Goal: Transaction & Acquisition: Book appointment/travel/reservation

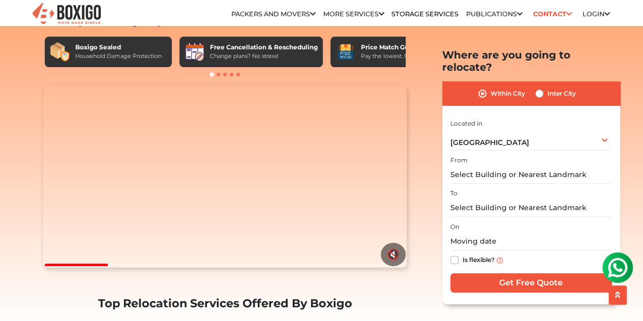
scroll to position [59, 0]
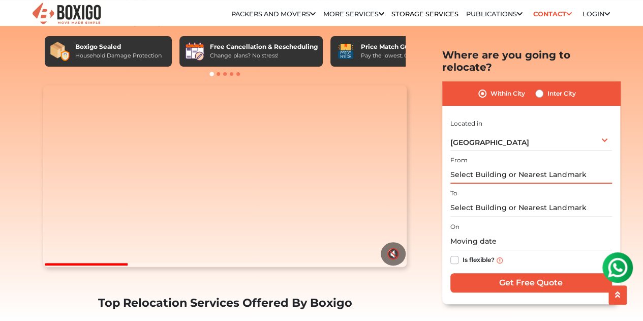
click at [549, 166] on input "text" at bounding box center [531, 175] width 162 height 18
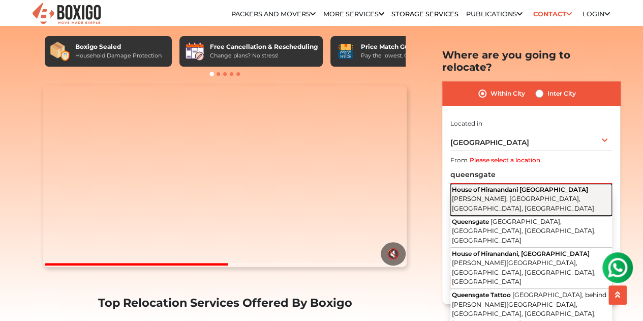
click at [543, 186] on span "House of Hiranandani QUEENS GATE" at bounding box center [520, 190] width 136 height 8
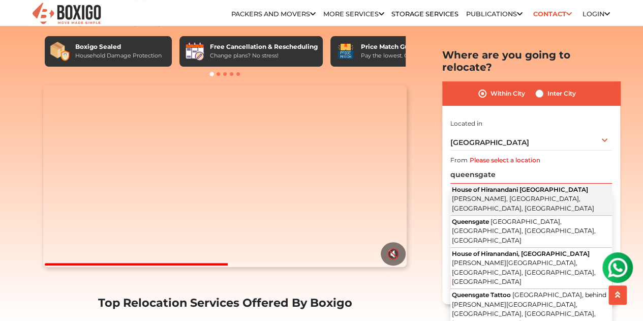
type input "House of Hiranandani QUEENS GATE, Akshaya Vana, Akshayanagar, Bengaluru, Karnat…"
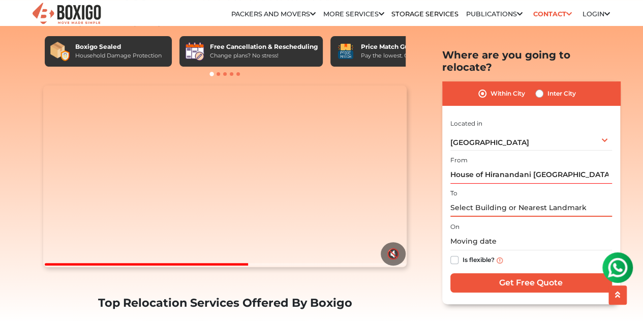
click at [517, 199] on input "text" at bounding box center [531, 208] width 162 height 18
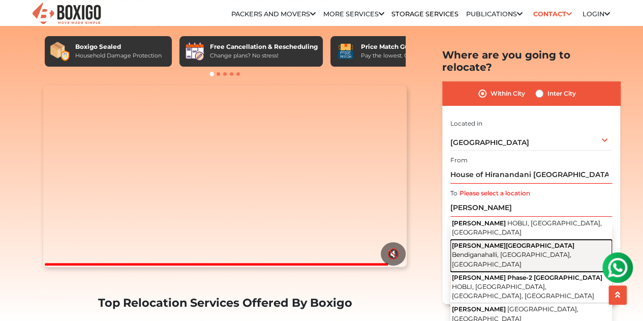
click at [527, 241] on span "[PERSON_NAME][GEOGRAPHIC_DATA]" at bounding box center [513, 245] width 123 height 8
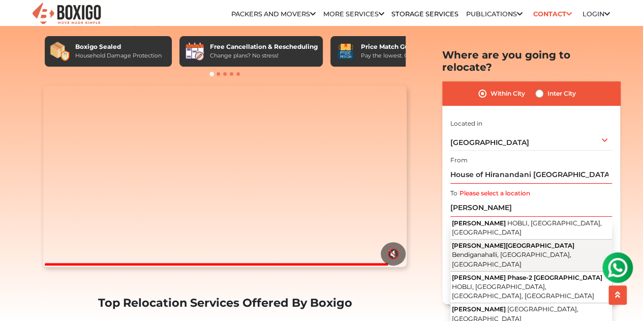
type input "Shriram Greenfield Phase 1 Road, Bendiganahalli, Bengaluru, Karnataka"
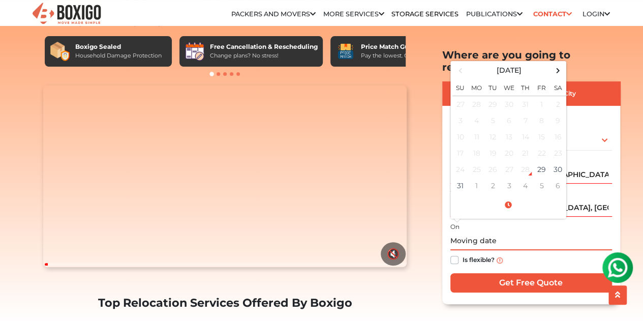
click at [484, 232] on input "text" at bounding box center [531, 241] width 162 height 18
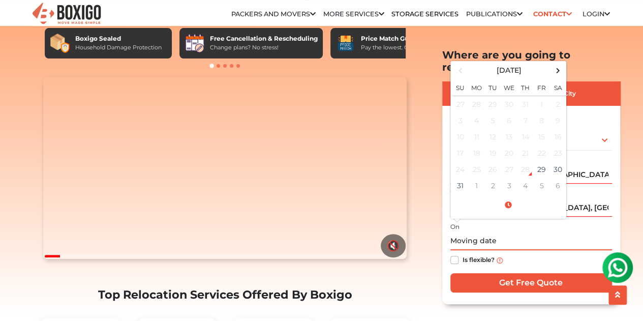
scroll to position [71, 0]
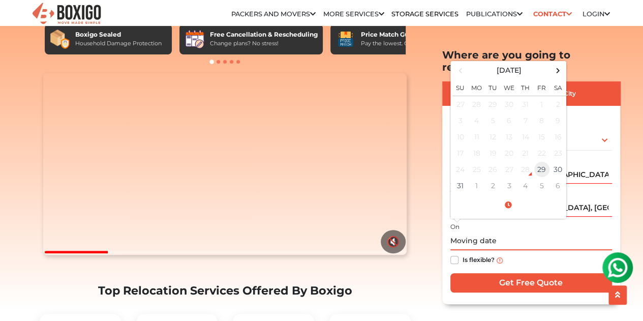
click at [542, 161] on td "29" at bounding box center [542, 169] width 16 height 16
type input "08/29/2025 5:24 PM"
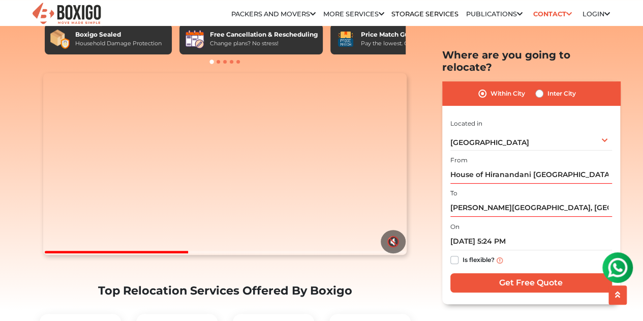
scroll to position [96, 0]
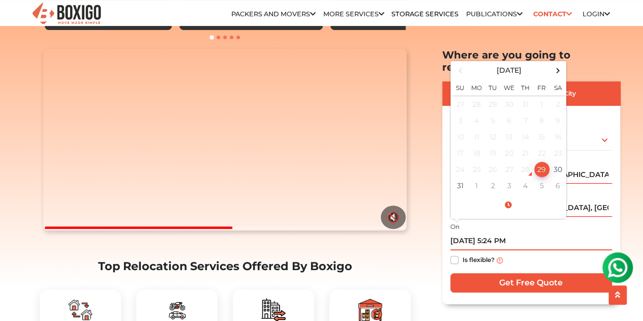
click at [510, 237] on input "08/29/2025 5:24 PM" at bounding box center [531, 241] width 162 height 18
click at [615, 212] on div "Within City Inter City I am shifting my 1 BHK 2 BHK 3 BHK 3 + BHK FEW ITEMS 1 B…" at bounding box center [531, 192] width 178 height 222
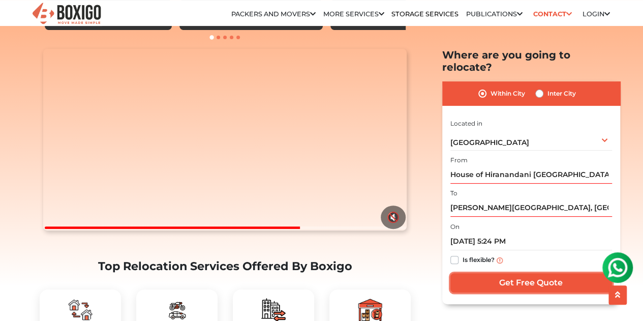
click at [524, 273] on input "Get Free Quote" at bounding box center [531, 282] width 162 height 19
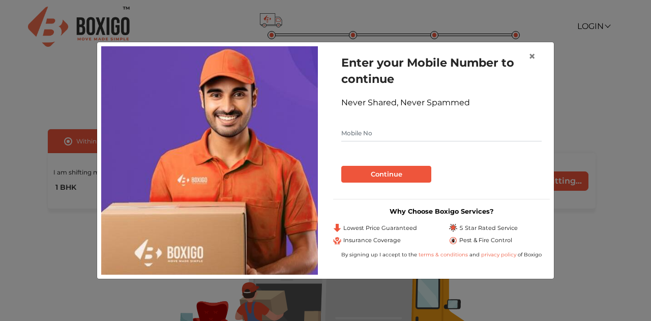
drag, startPoint x: 424, startPoint y: 119, endPoint x: 419, endPoint y: 135, distance: 16.1
click at [419, 135] on form "Enter your Mobile Number to continue Never Shared, Never Spammed Continue" at bounding box center [441, 118] width 200 height 128
click at [419, 135] on input "text" at bounding box center [441, 133] width 200 height 16
type input "8088170145"
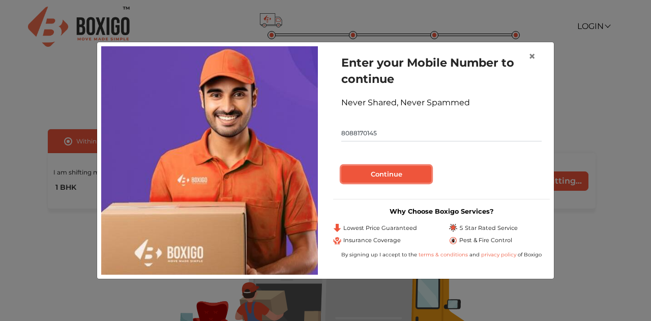
click at [406, 177] on button "Continue" at bounding box center [386, 174] width 90 height 17
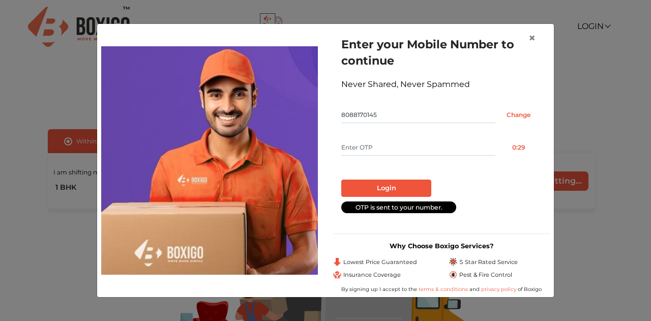
click at [425, 151] on input "text" at bounding box center [418, 147] width 154 height 16
type input "1235"
click at [412, 193] on button "Login" at bounding box center [386, 187] width 90 height 17
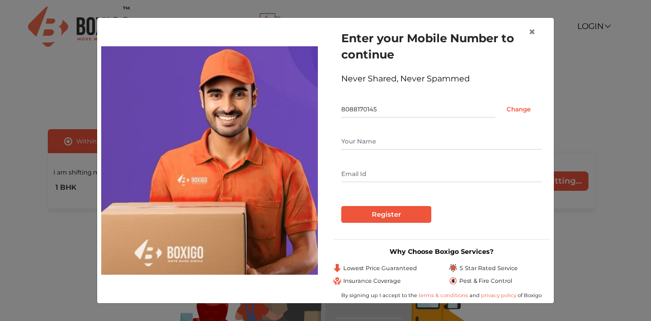
click at [383, 140] on input "text" at bounding box center [441, 141] width 200 height 16
type input "Anuj"
click at [369, 174] on input "[EMAIL_ADDRESS][DOMAIN_NAME]" at bounding box center [441, 174] width 200 height 16
type input "[EMAIL_ADDRESS][DOMAIN_NAME]"
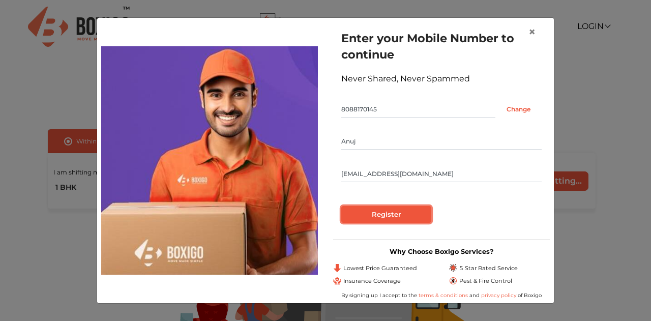
click at [379, 217] on input "Register" at bounding box center [386, 214] width 90 height 17
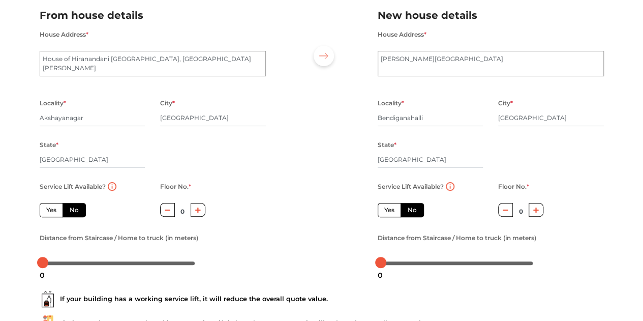
scroll to position [86, 0]
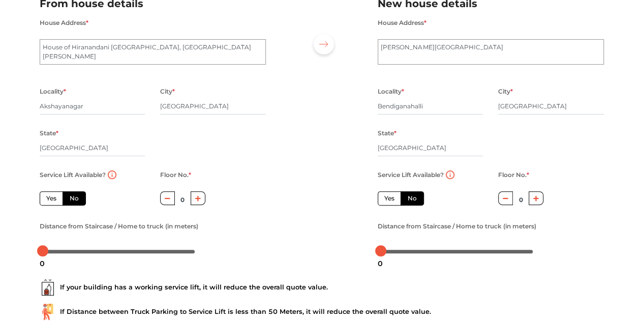
click at [537, 201] on icon "button" at bounding box center [536, 198] width 6 height 6
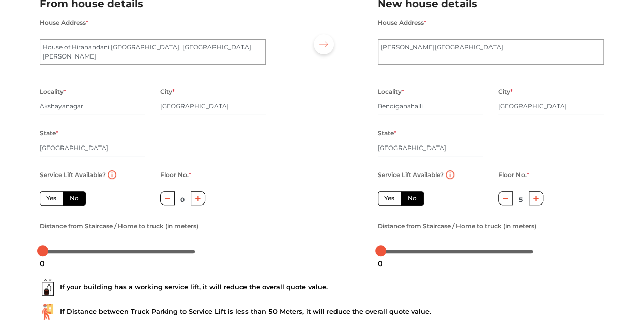
click at [537, 201] on icon "button" at bounding box center [536, 198] width 6 height 6
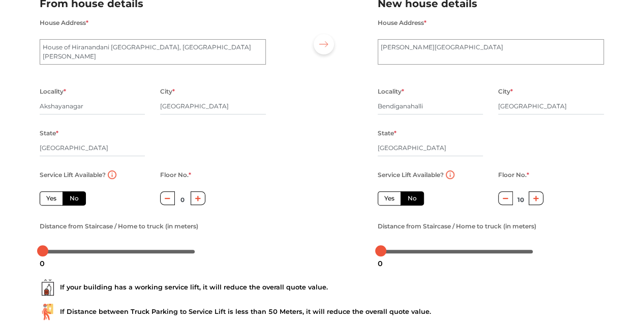
click at [537, 201] on icon "button" at bounding box center [536, 198] width 6 height 6
click at [508, 202] on button "button" at bounding box center [505, 198] width 15 height 14
type input "11"
click at [391, 197] on label "Yes" at bounding box center [389, 198] width 23 height 14
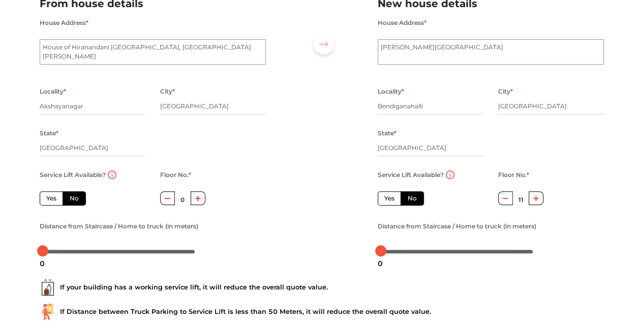
click at [391, 197] on input "Yes" at bounding box center [387, 197] width 7 height 7
radio input "true"
radio input "false"
type input "0"
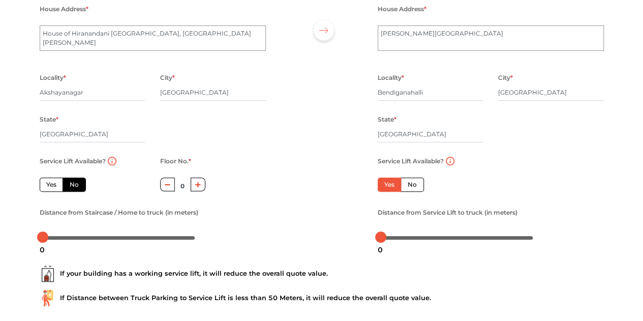
click at [203, 187] on button "button" at bounding box center [198, 184] width 15 height 14
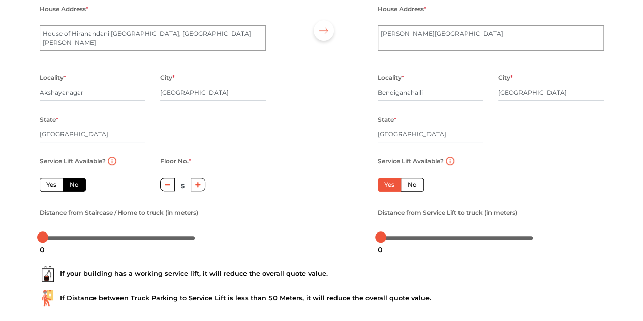
click at [203, 187] on button "button" at bounding box center [198, 184] width 15 height 14
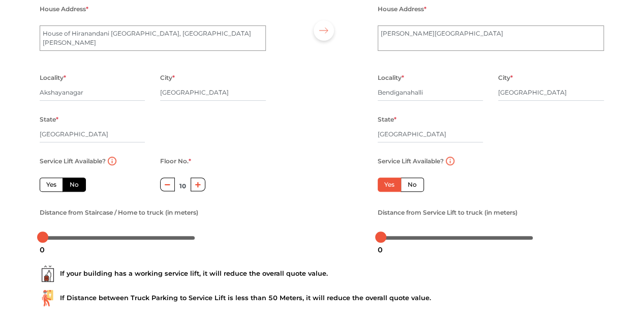
click at [203, 187] on button "button" at bounding box center [198, 184] width 15 height 14
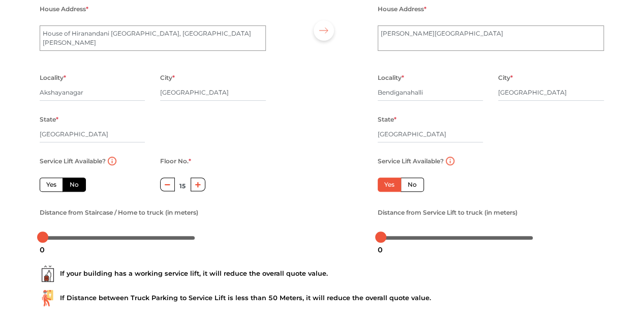
click at [203, 187] on button "button" at bounding box center [198, 184] width 15 height 14
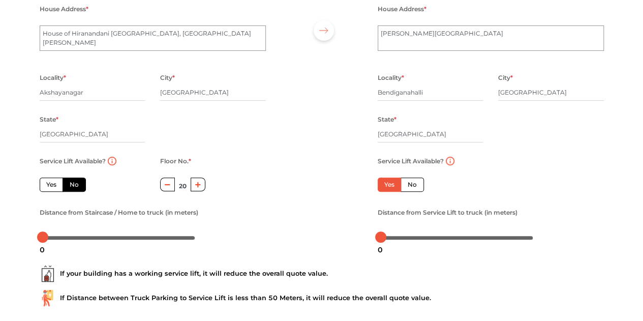
click at [203, 187] on button "button" at bounding box center [198, 184] width 15 height 14
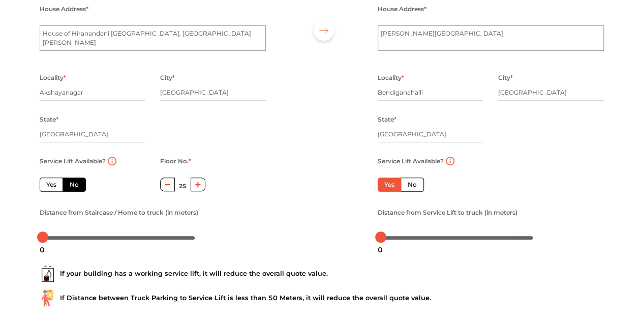
click at [203, 187] on button "button" at bounding box center [198, 184] width 15 height 14
click at [165, 184] on icon "button" at bounding box center [168, 184] width 6 height 6
type input "25"
click at [62, 189] on label "Yes" at bounding box center [51, 184] width 23 height 14
click at [53, 187] on input "Yes" at bounding box center [49, 183] width 7 height 7
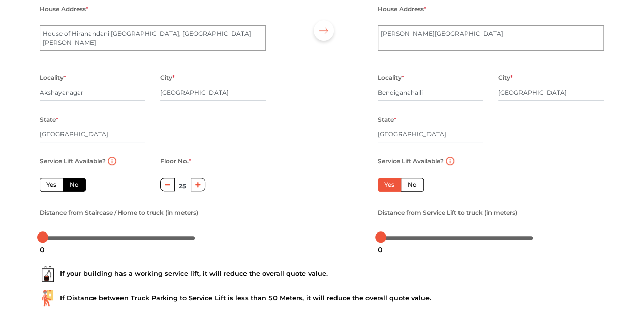
radio input "true"
type input "0"
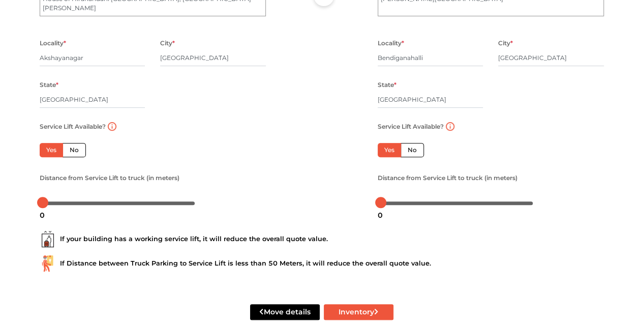
scroll to position [150, 0]
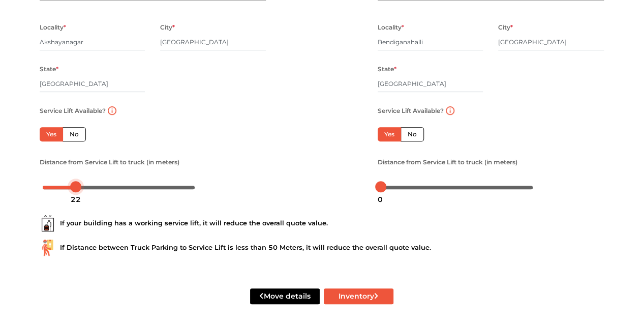
click at [75, 190] on div at bounding box center [119, 187] width 152 height 6
click at [426, 187] on div at bounding box center [457, 187] width 152 height 6
click at [72, 187] on div at bounding box center [75, 186] width 11 height 11
click at [70, 186] on div at bounding box center [119, 187] width 152 height 6
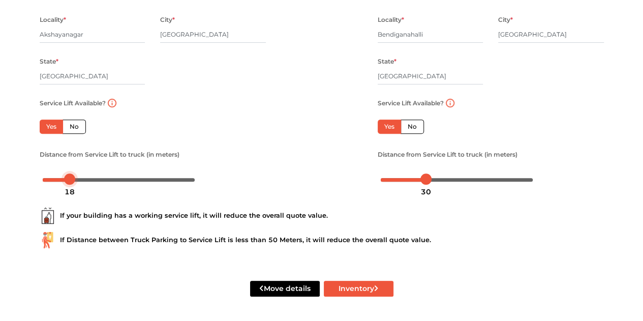
scroll to position [160, 0]
drag, startPoint x: 214, startPoint y: 216, endPoint x: 282, endPoint y: 221, distance: 67.8
click at [282, 221] on div "If your building has a working service lift, it will reduce the overall quote v…" at bounding box center [322, 215] width 564 height 16
drag, startPoint x: 325, startPoint y: 220, endPoint x: 212, endPoint y: 216, distance: 113.4
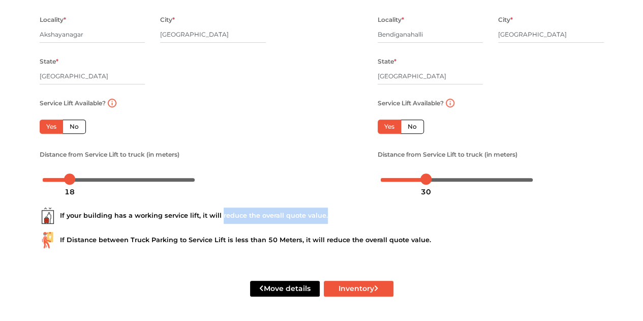
click at [212, 216] on div "If your building has a working service lift, it will reduce the overall quote v…" at bounding box center [322, 215] width 564 height 16
drag, startPoint x: 189, startPoint y: 215, endPoint x: 337, endPoint y: 216, distance: 147.4
click at [337, 216] on div "If your building has a working service lift, it will reduce the overall quote v…" at bounding box center [322, 215] width 564 height 16
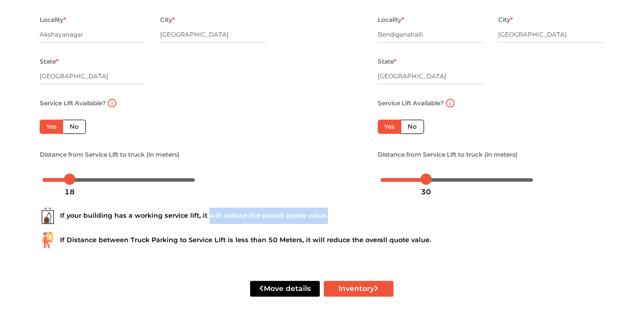
drag, startPoint x: 337, startPoint y: 216, endPoint x: 204, endPoint y: 218, distance: 132.2
click at [204, 218] on div "If your building has a working service lift, it will reduce the overall quote v…" at bounding box center [322, 215] width 564 height 16
drag, startPoint x: 204, startPoint y: 218, endPoint x: 337, endPoint y: 219, distance: 132.7
click at [337, 219] on div "If your building has a working service lift, it will reduce the overall quote v…" at bounding box center [322, 215] width 564 height 16
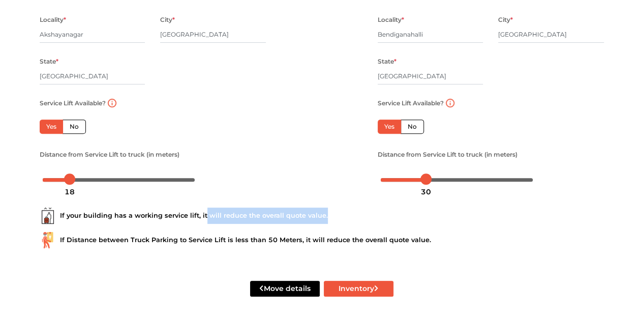
click at [337, 219] on div "If your building has a working service lift, it will reduce the overall quote v…" at bounding box center [322, 215] width 564 height 16
drag, startPoint x: 323, startPoint y: 216, endPoint x: 166, endPoint y: 217, distance: 157.1
click at [166, 217] on div "If your building has a working service lift, it will reduce the overall quote v…" at bounding box center [322, 215] width 564 height 16
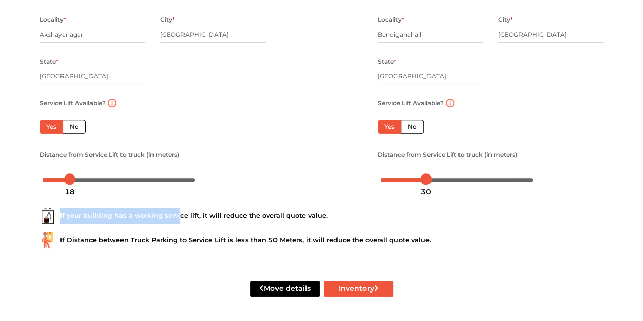
drag, startPoint x: 178, startPoint y: 215, endPoint x: 49, endPoint y: 214, distance: 129.1
click at [49, 214] on div "If your building has a working service lift, it will reduce the overall quote v…" at bounding box center [322, 215] width 564 height 16
click at [182, 209] on div "If your building has a working service lift, it will reduce the overall quote v…" at bounding box center [322, 215] width 564 height 16
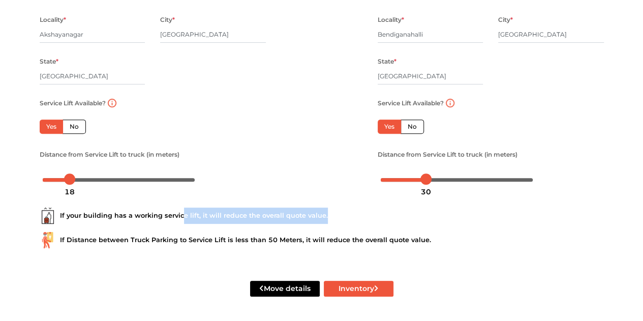
drag, startPoint x: 183, startPoint y: 217, endPoint x: 333, endPoint y: 210, distance: 150.6
click at [333, 210] on div "If your building has a working service lift, it will reduce the overall quote v…" at bounding box center [322, 215] width 564 height 16
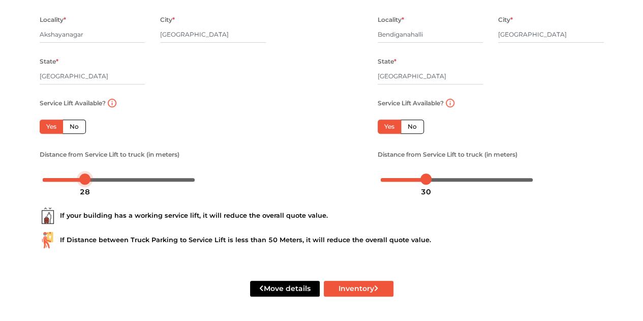
click at [84, 178] on div at bounding box center [119, 179] width 152 height 6
click at [84, 178] on div at bounding box center [84, 178] width 11 height 11
click at [81, 178] on div at bounding box center [84, 178] width 11 height 11
click at [90, 178] on div at bounding box center [84, 178] width 11 height 11
click at [81, 178] on div at bounding box center [84, 178] width 11 height 11
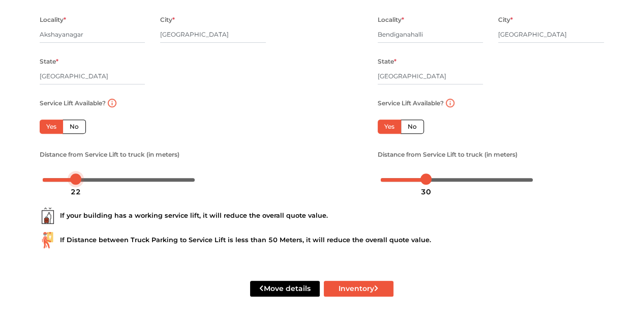
click at [76, 178] on div at bounding box center [119, 179] width 152 height 6
drag, startPoint x: 76, startPoint y: 178, endPoint x: 81, endPoint y: 179, distance: 5.1
click at [81, 179] on div at bounding box center [80, 178] width 11 height 11
click at [421, 180] on div at bounding box center [419, 178] width 11 height 11
click at [421, 183] on div "27" at bounding box center [421, 191] width 18 height 17
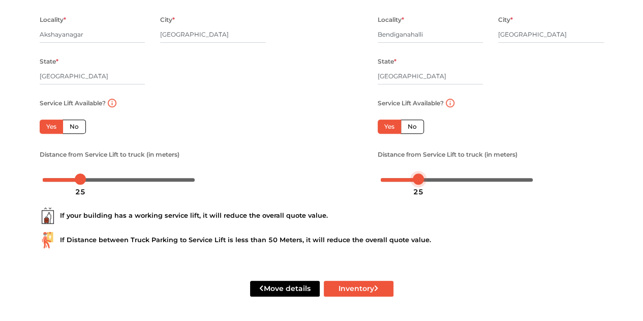
click at [419, 176] on div at bounding box center [418, 178] width 11 height 11
drag, startPoint x: 79, startPoint y: 179, endPoint x: 85, endPoint y: 179, distance: 5.6
click at [85, 179] on div at bounding box center [86, 178] width 11 height 11
click at [86, 179] on div at bounding box center [87, 178] width 11 height 11
drag, startPoint x: 417, startPoint y: 181, endPoint x: 426, endPoint y: 181, distance: 8.6
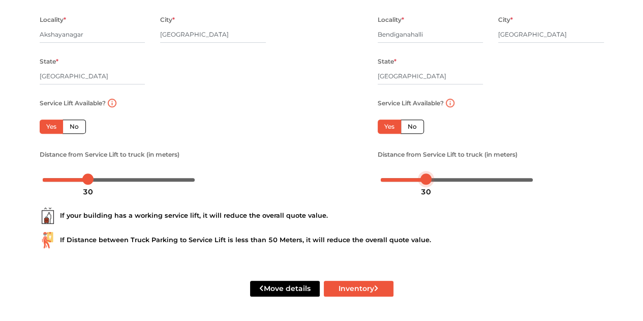
click at [426, 183] on div "30" at bounding box center [426, 191] width 18 height 17
click at [340, 296] on button "Inventory" at bounding box center [359, 289] width 70 height 16
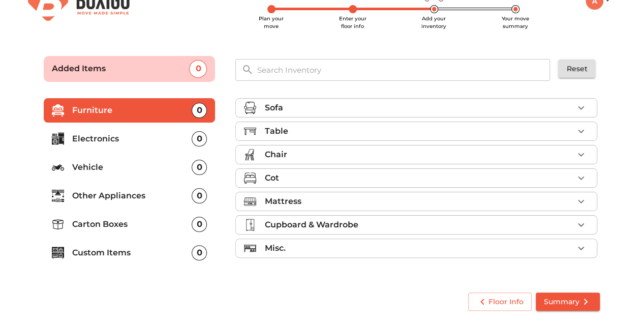
scroll to position [25, 0]
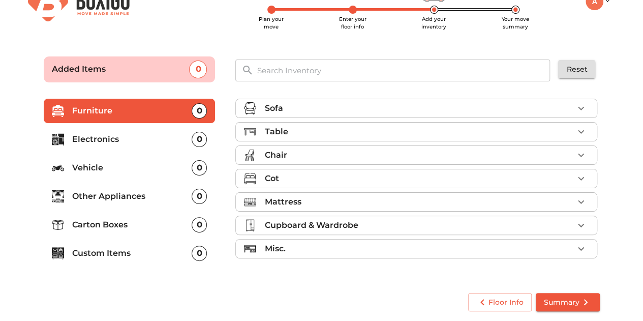
click at [345, 133] on div "Table" at bounding box center [418, 132] width 309 height 12
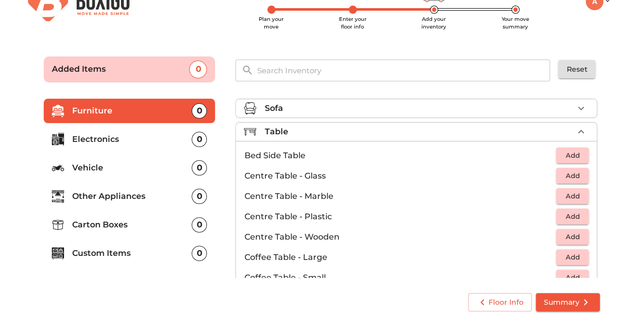
scroll to position [40, 0]
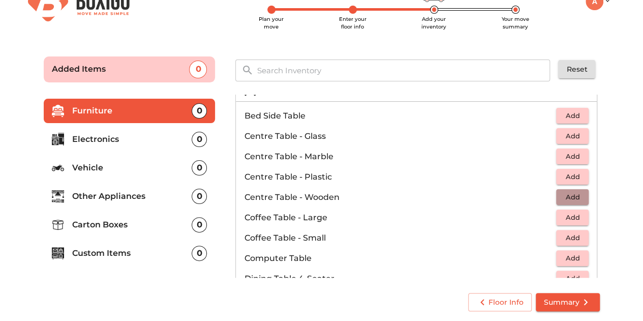
click at [561, 195] on span "Add" at bounding box center [572, 197] width 22 height 12
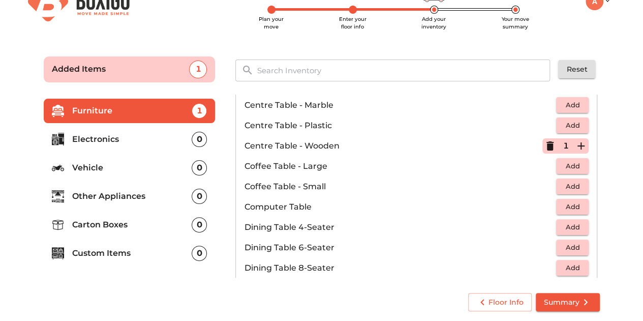
scroll to position [136, 0]
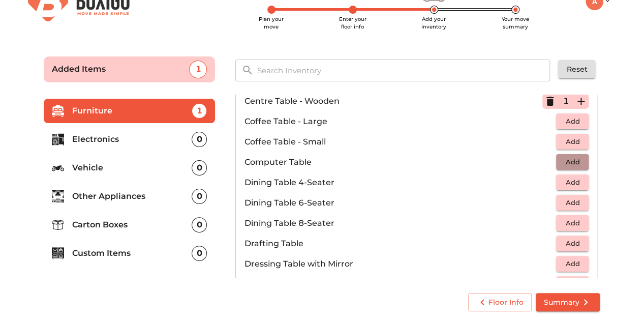
click at [573, 161] on span "Add" at bounding box center [572, 162] width 22 height 12
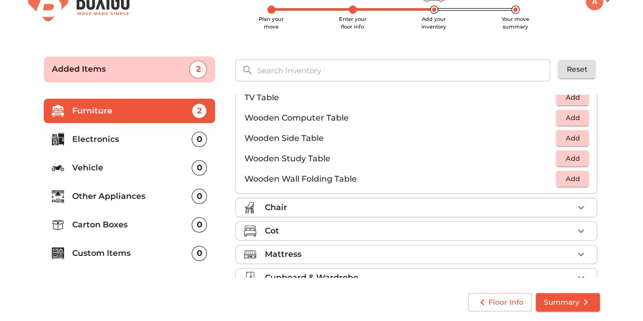
scroll to position [686, 0]
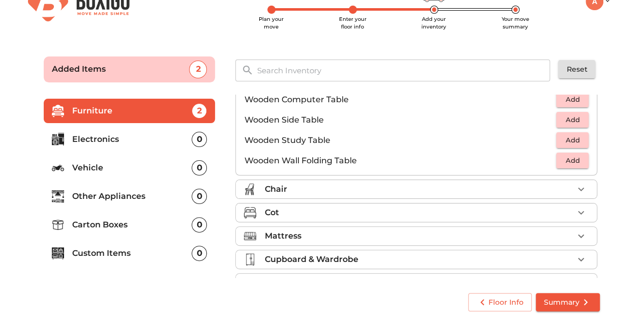
click at [411, 211] on div "Cot" at bounding box center [418, 212] width 309 height 12
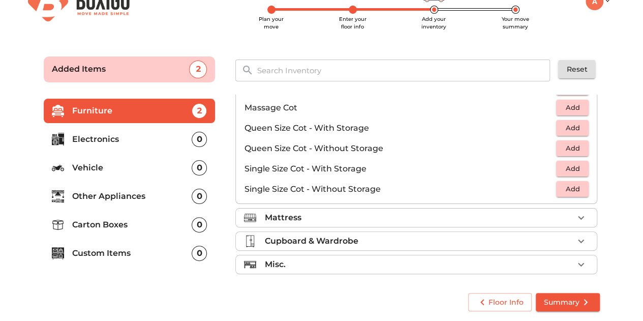
scroll to position [296, 0]
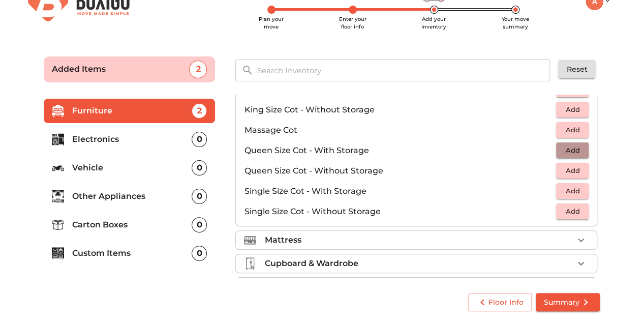
click at [556, 148] on button "Add" at bounding box center [572, 150] width 33 height 16
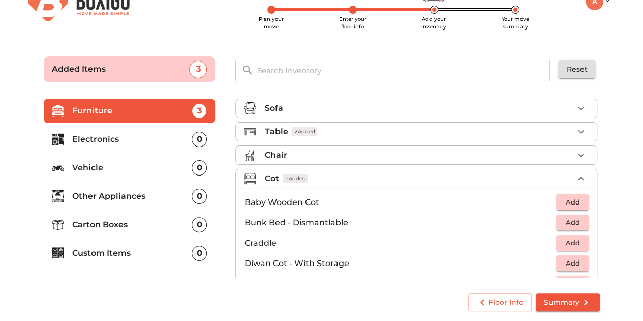
scroll to position [0, 0]
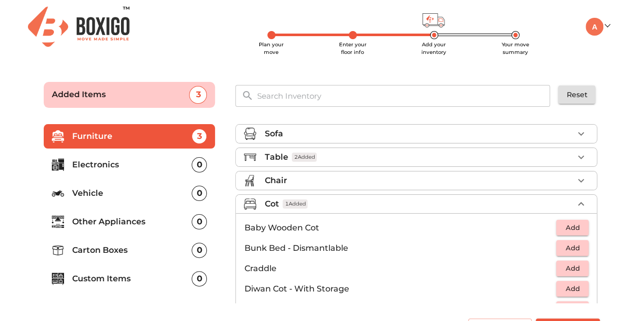
click at [309, 174] on div "Chair" at bounding box center [418, 180] width 309 height 12
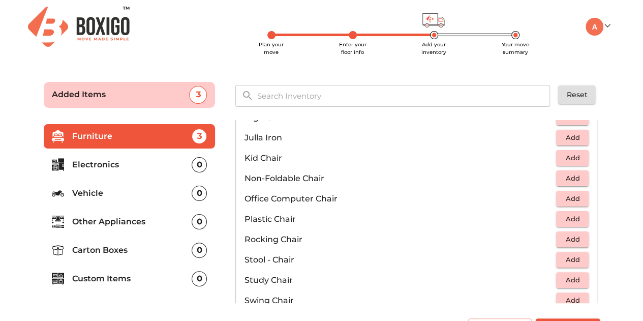
scroll to position [291, 0]
click at [566, 194] on span "Add" at bounding box center [572, 198] width 22 height 12
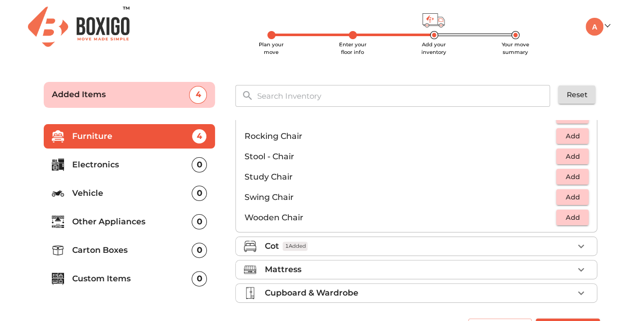
scroll to position [422, 0]
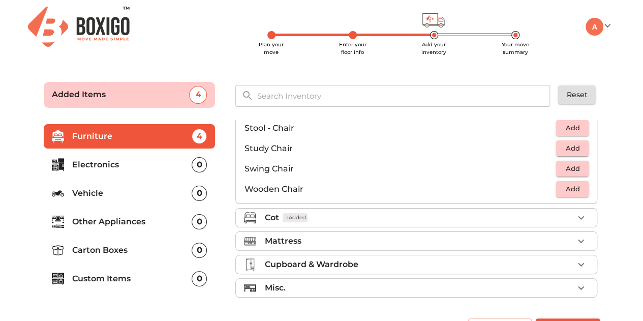
click at [508, 235] on div "Mattress" at bounding box center [418, 241] width 309 height 12
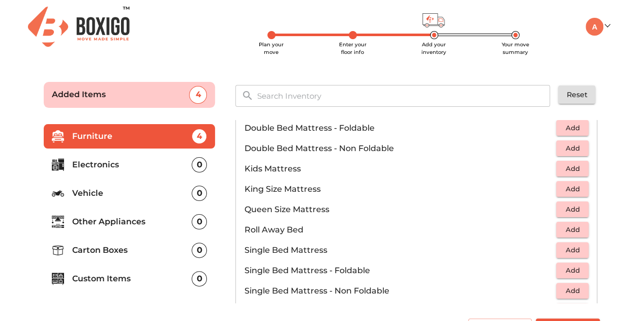
scroll to position [124, 0]
click at [563, 210] on span "Add" at bounding box center [572, 209] width 22 height 12
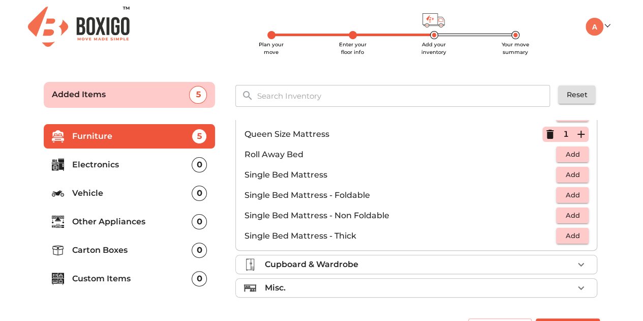
scroll to position [25, 0]
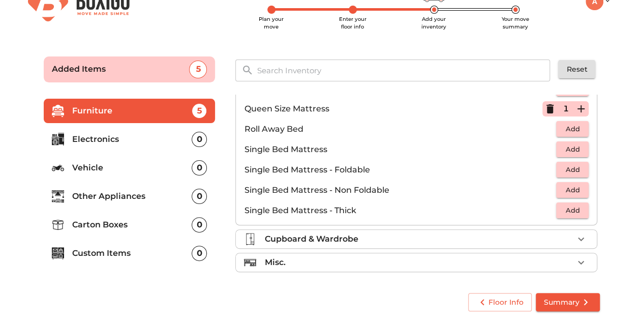
click at [429, 237] on div "Cupboard & Wardrobe" at bounding box center [418, 239] width 309 height 12
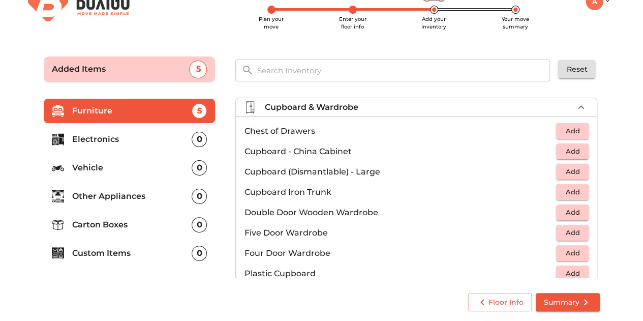
scroll to position [116, 0]
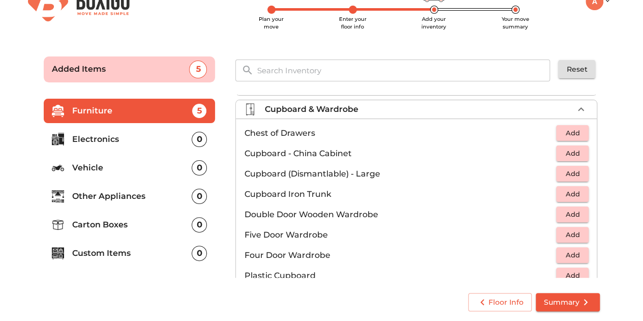
click at [369, 106] on div "Cupboard & Wardrobe" at bounding box center [418, 109] width 309 height 12
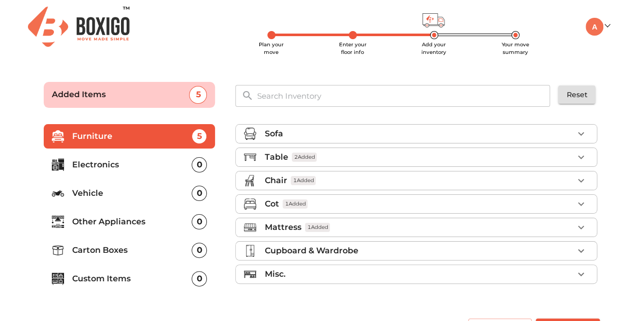
scroll to position [25, 0]
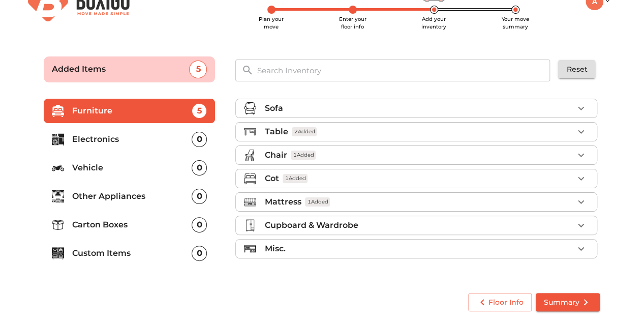
click at [330, 242] on div "Misc." at bounding box center [418, 248] width 309 height 12
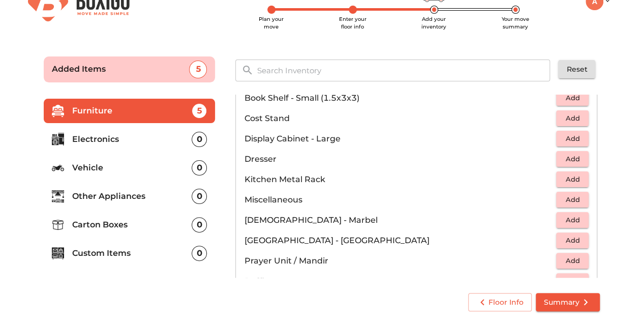
scroll to position [317, 0]
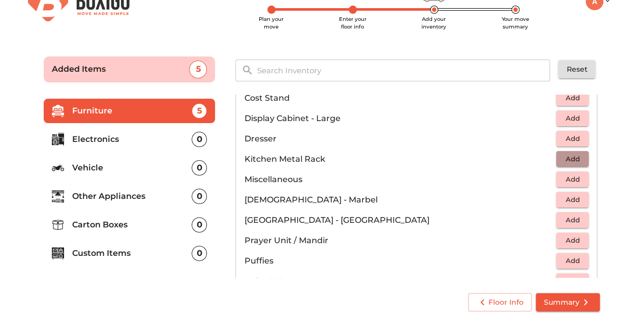
click at [562, 156] on span "Add" at bounding box center [572, 159] width 22 height 12
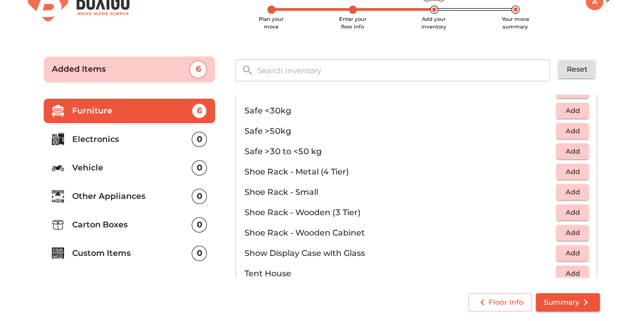
scroll to position [544, 0]
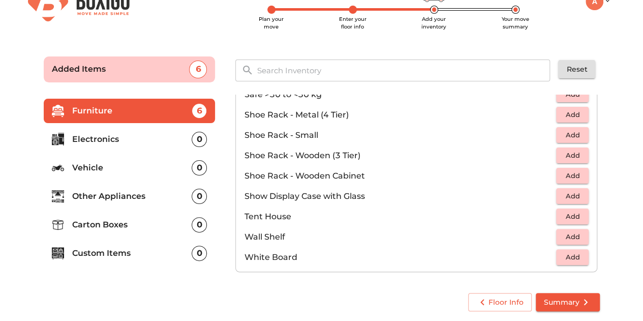
click at [138, 221] on p "Carton Boxes" at bounding box center [132, 225] width 120 height 12
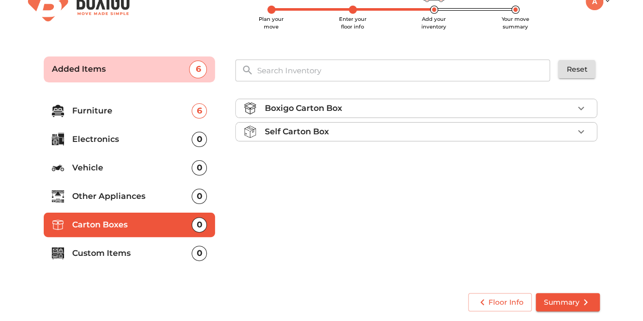
scroll to position [0, 0]
click at [144, 195] on p "Other Appliances" at bounding box center [132, 196] width 120 height 12
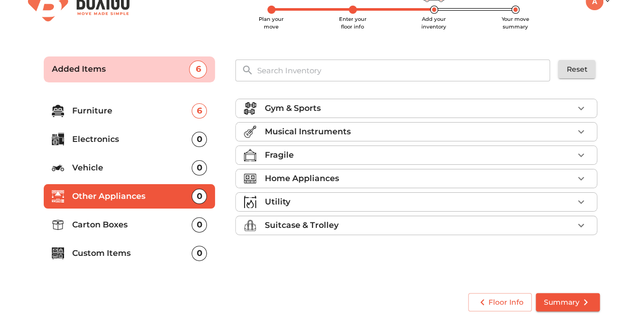
click at [138, 223] on p "Carton Boxes" at bounding box center [132, 225] width 120 height 12
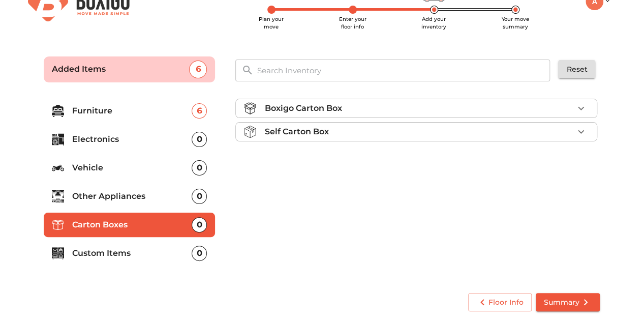
click at [152, 140] on p "Electronics" at bounding box center [132, 139] width 120 height 12
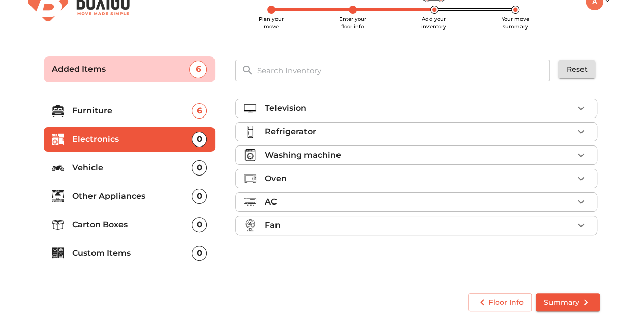
click at [300, 149] on p "Washing machine" at bounding box center [302, 155] width 76 height 12
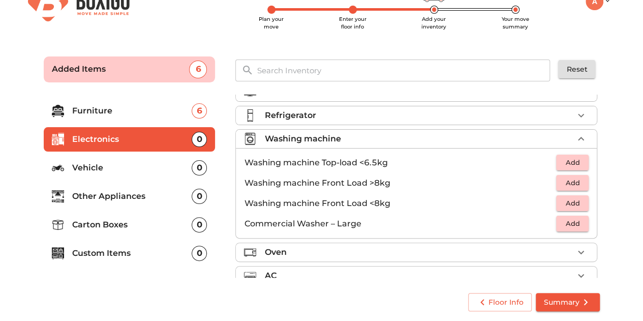
scroll to position [17, 0]
click at [586, 199] on li "Washing machine Front Load <8kg Add" at bounding box center [416, 203] width 361 height 20
click at [569, 202] on span "Add" at bounding box center [572, 203] width 22 height 12
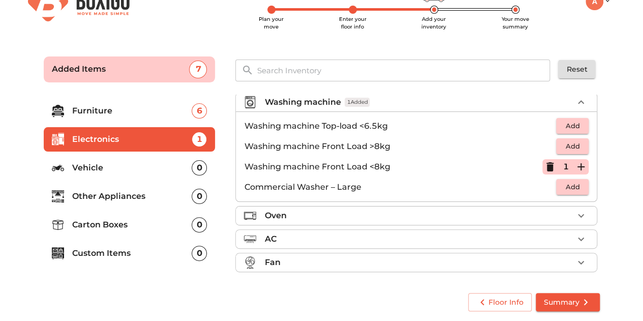
click at [116, 217] on li "Carton Boxes 0" at bounding box center [130, 224] width 172 height 24
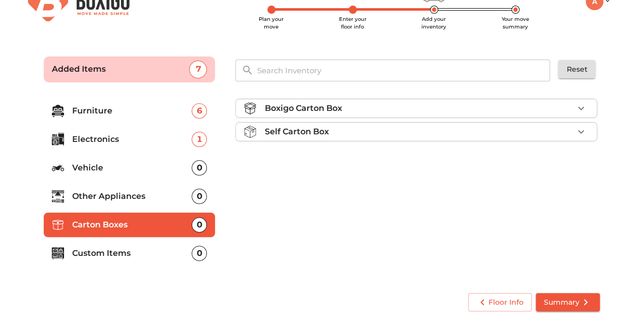
scroll to position [0, 0]
click at [431, 106] on div "Boxigo Carton Box" at bounding box center [418, 108] width 309 height 12
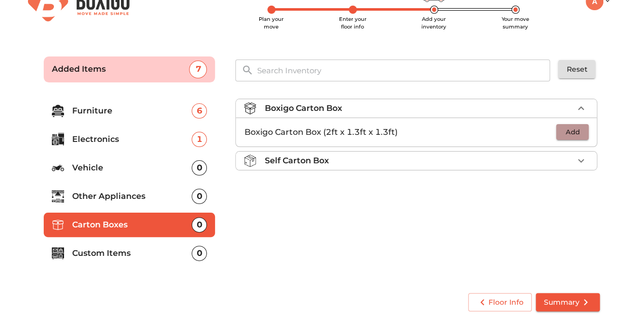
click at [570, 131] on span "Add" at bounding box center [572, 132] width 22 height 12
click at [579, 130] on icon "button" at bounding box center [581, 132] width 12 height 12
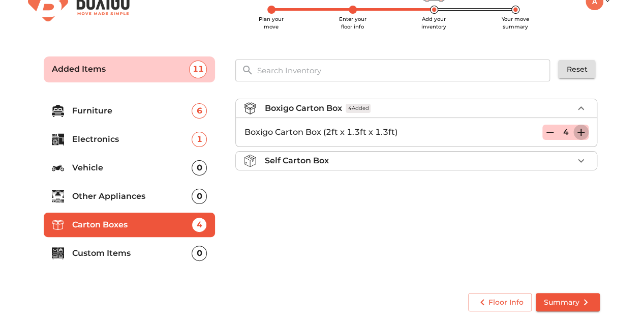
click at [579, 130] on icon "button" at bounding box center [581, 132] width 12 height 12
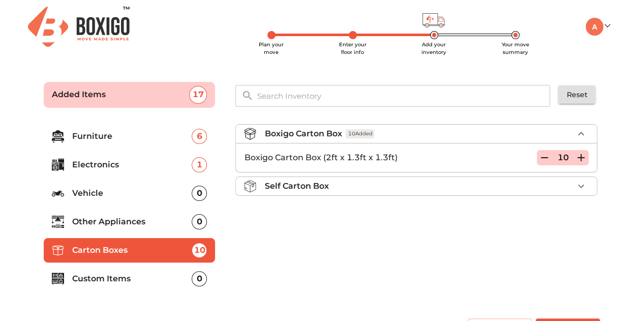
scroll to position [25, 0]
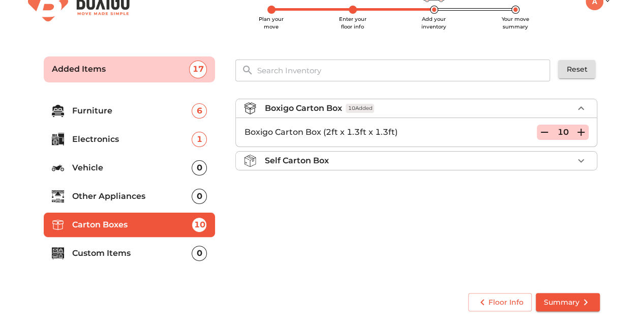
click at [147, 243] on li "Custom Items 0" at bounding box center [130, 253] width 172 height 24
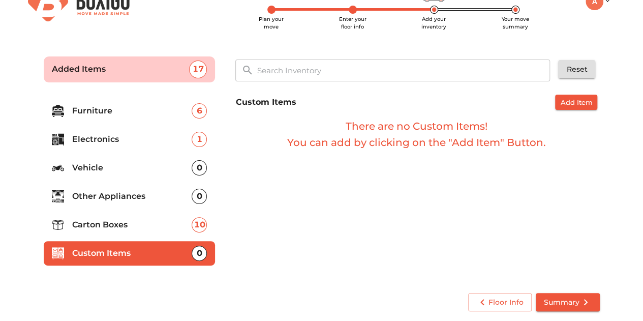
click at [141, 221] on p "Carton Boxes" at bounding box center [132, 225] width 120 height 12
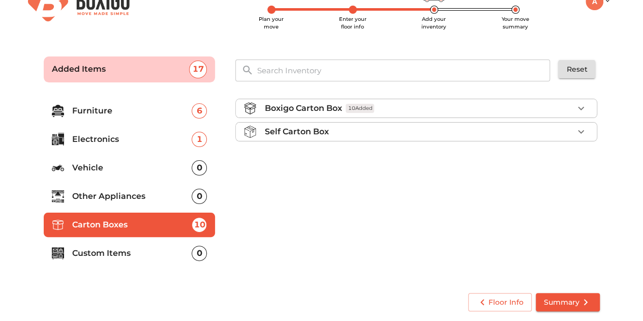
scroll to position [2, 0]
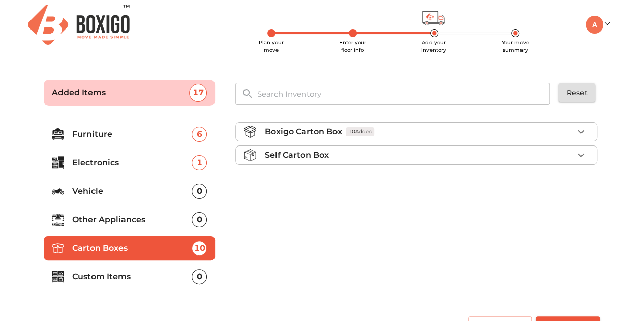
click at [137, 154] on li "Electronics 1" at bounding box center [130, 162] width 172 height 24
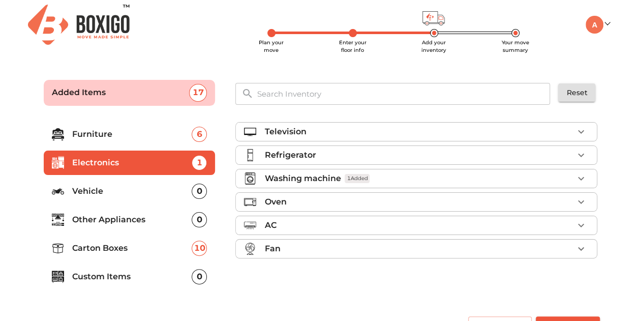
click at [156, 135] on p "Furniture" at bounding box center [132, 134] width 120 height 12
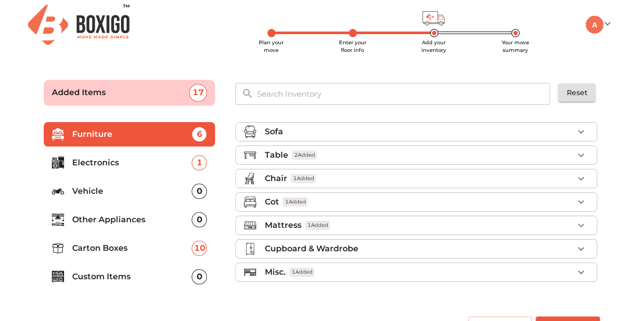
click at [277, 149] on p "Table" at bounding box center [275, 155] width 23 height 12
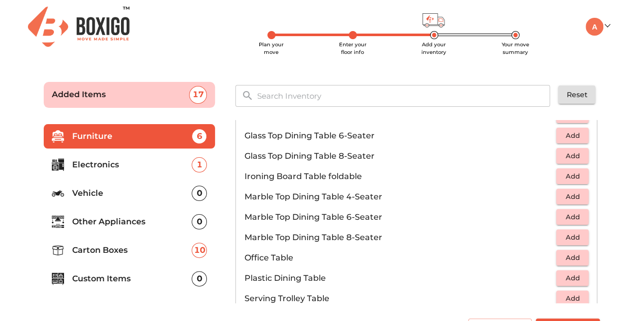
scroll to position [25, 0]
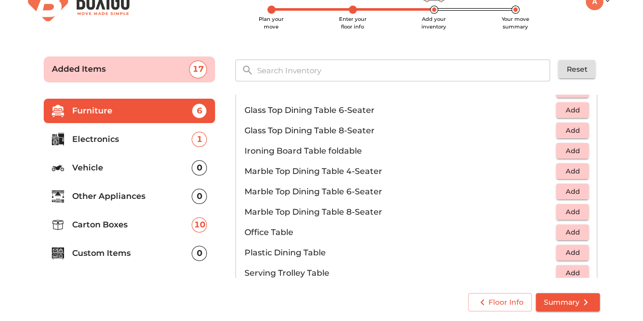
click at [562, 298] on span "Summary" at bounding box center [568, 302] width 48 height 13
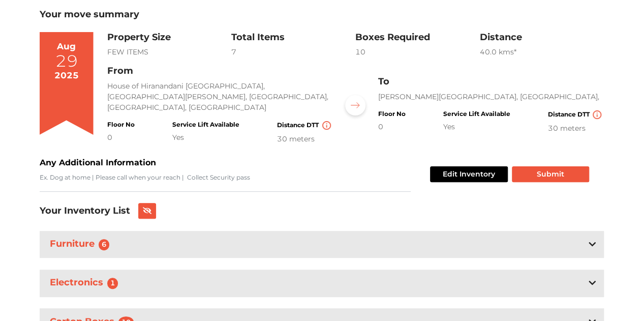
scroll to position [109, 0]
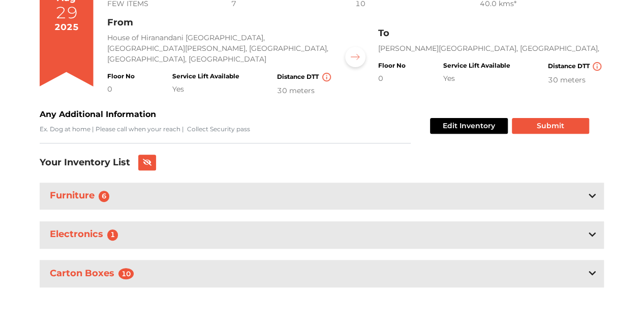
click at [282, 197] on div "Furniture 6" at bounding box center [322, 195] width 564 height 27
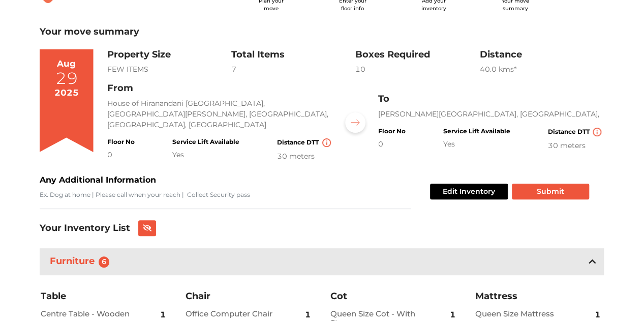
scroll to position [41, 0]
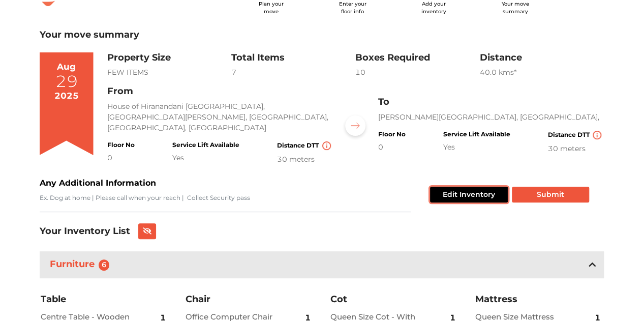
click at [465, 197] on button "Edit Inventory" at bounding box center [469, 195] width 78 height 16
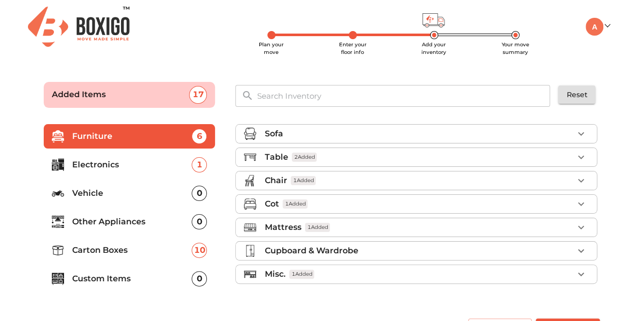
scroll to position [25, 0]
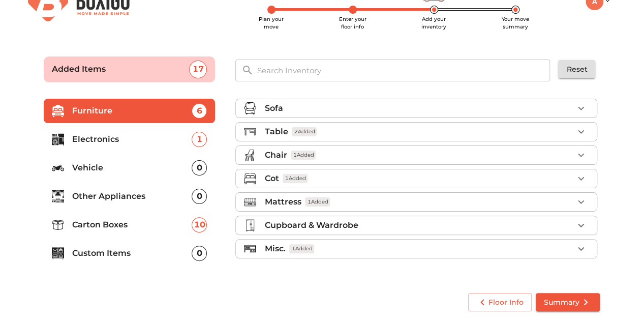
click at [280, 239] on li "Misc. 1 Added" at bounding box center [416, 248] width 361 height 18
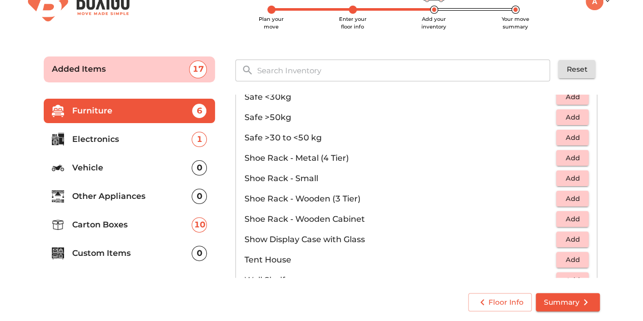
scroll to position [544, 0]
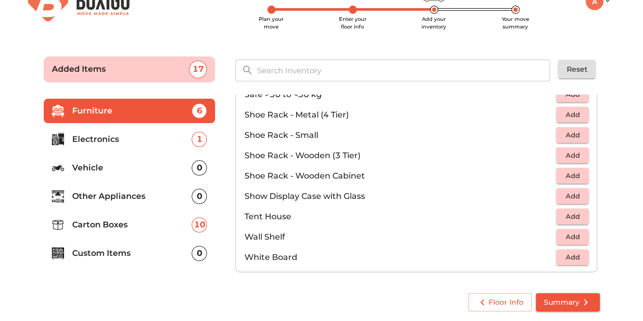
click at [110, 141] on p "Electronics" at bounding box center [132, 139] width 120 height 12
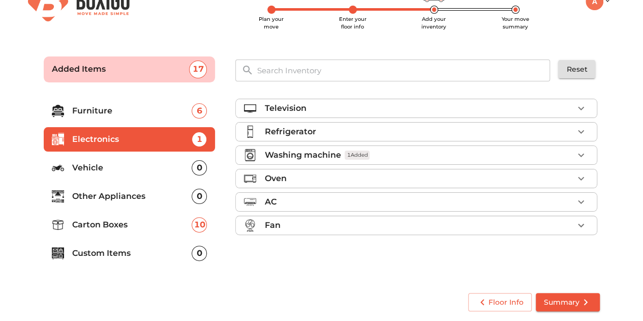
click at [113, 157] on li "Vehicle 0" at bounding box center [130, 168] width 172 height 24
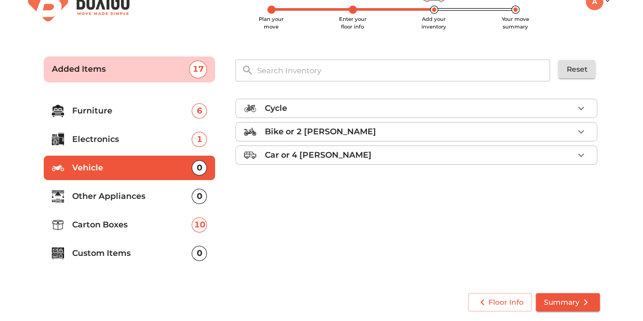
click at [120, 198] on p "Other Appliances" at bounding box center [132, 196] width 120 height 12
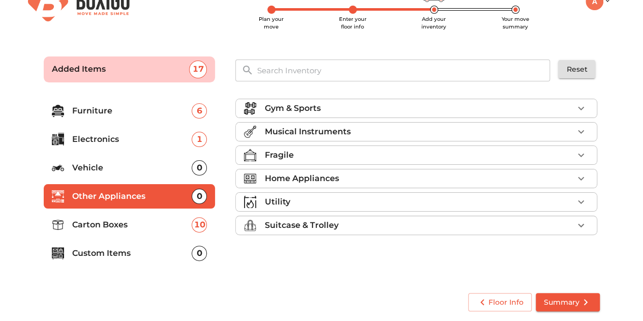
click at [290, 198] on div "Utility" at bounding box center [418, 202] width 309 height 12
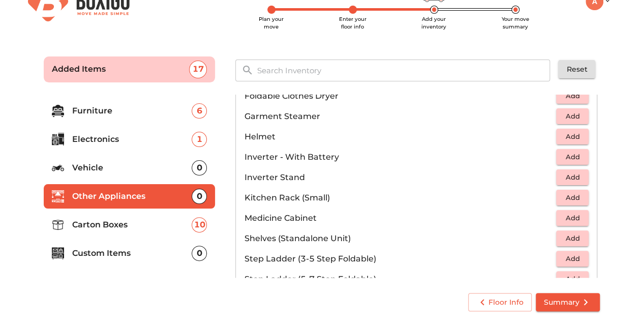
scroll to position [476, 0]
drag, startPoint x: 279, startPoint y: 194, endPoint x: 333, endPoint y: 199, distance: 54.6
click at [333, 199] on p "Kitchen Rack (Small)" at bounding box center [400, 197] width 312 height 12
drag, startPoint x: 333, startPoint y: 199, endPoint x: 275, endPoint y: 196, distance: 58.5
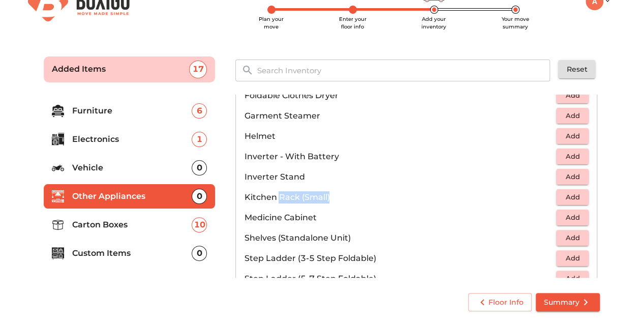
click at [275, 196] on p "Kitchen Rack (Small)" at bounding box center [400, 197] width 312 height 12
drag, startPoint x: 275, startPoint y: 196, endPoint x: 245, endPoint y: 194, distance: 30.0
click at [245, 194] on p "Kitchen Rack (Small)" at bounding box center [400, 197] width 312 height 12
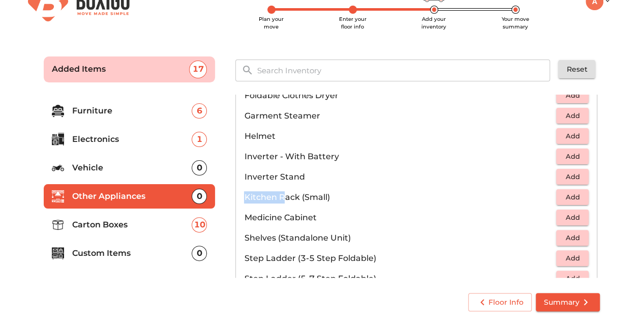
drag, startPoint x: 245, startPoint y: 194, endPoint x: 283, endPoint y: 197, distance: 37.7
click at [283, 197] on p "Kitchen Rack (Small)" at bounding box center [400, 197] width 312 height 12
drag, startPoint x: 283, startPoint y: 197, endPoint x: 334, endPoint y: 192, distance: 52.1
click at [334, 192] on p "Kitchen Rack (Small)" at bounding box center [400, 197] width 312 height 12
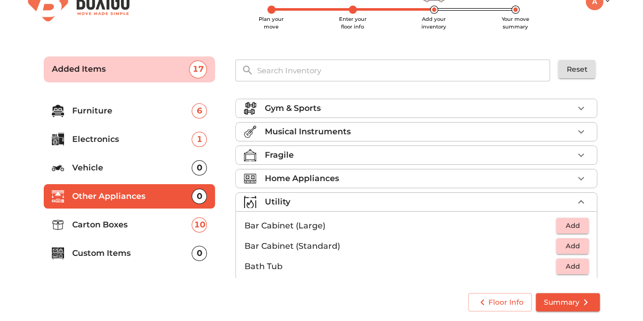
scroll to position [13, 0]
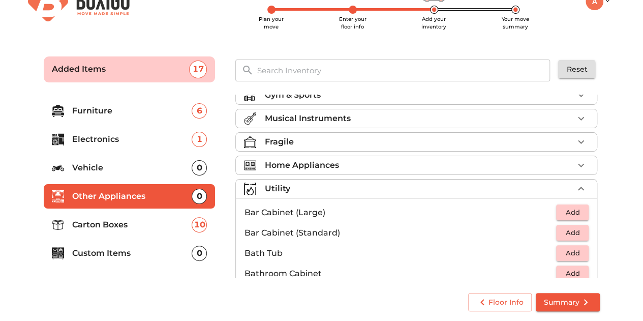
click at [388, 156] on li "Home Appliances" at bounding box center [416, 165] width 361 height 18
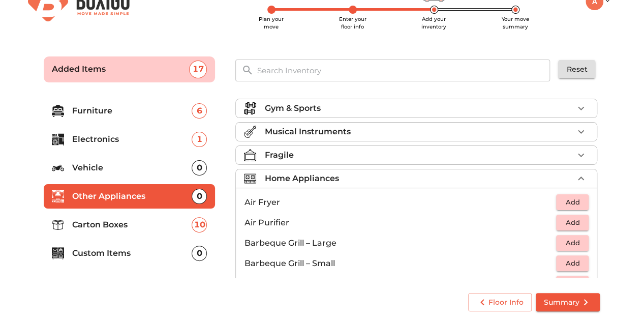
scroll to position [0, 0]
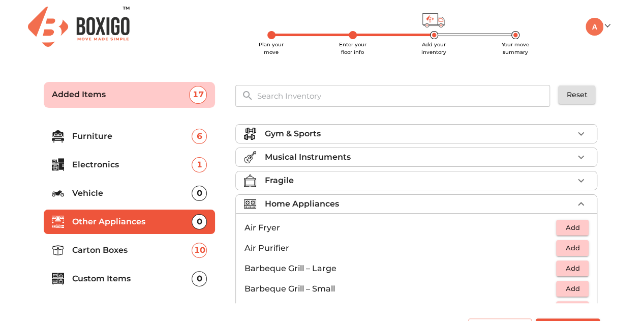
click at [325, 204] on p "Home Appliances" at bounding box center [301, 204] width 74 height 12
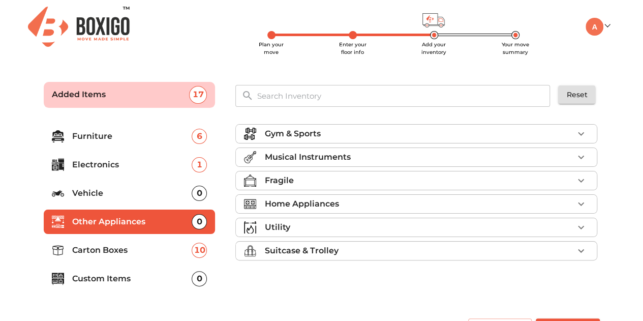
click at [338, 245] on div "Suitcase & Trolley" at bounding box center [418, 251] width 309 height 12
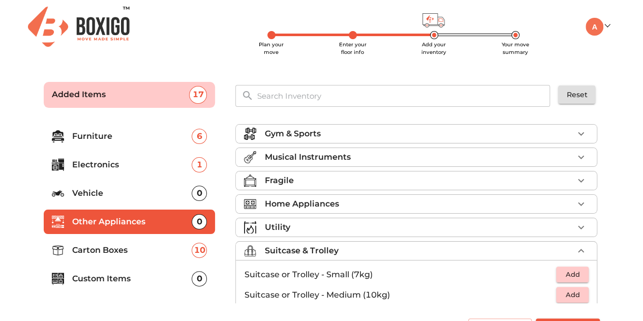
click at [338, 245] on div "Suitcase & Trolley" at bounding box center [418, 251] width 309 height 12
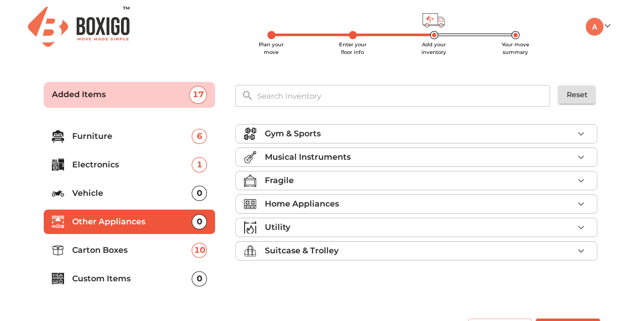
click at [325, 250] on p "Suitcase & Trolley" at bounding box center [301, 251] width 74 height 12
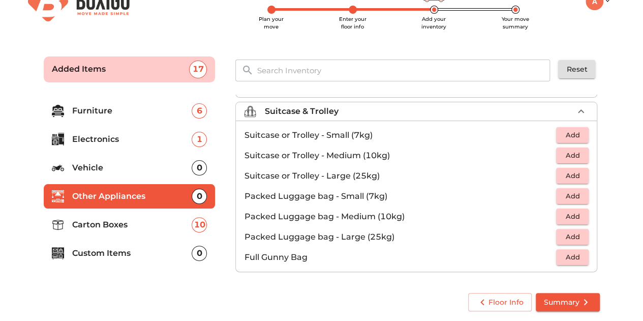
scroll to position [85, 0]
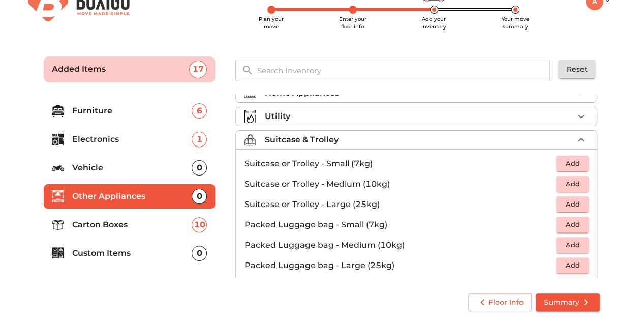
click at [119, 172] on p "Vehicle" at bounding box center [132, 168] width 120 height 12
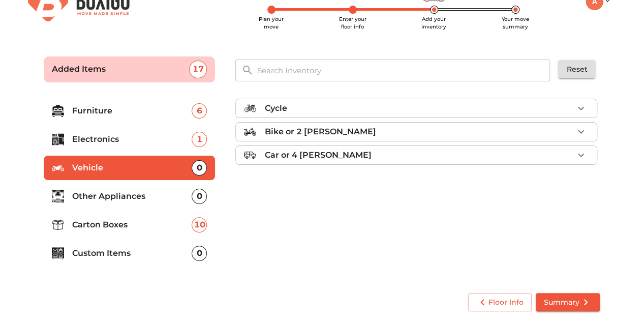
click at [146, 147] on li "Electronics 1" at bounding box center [130, 139] width 172 height 24
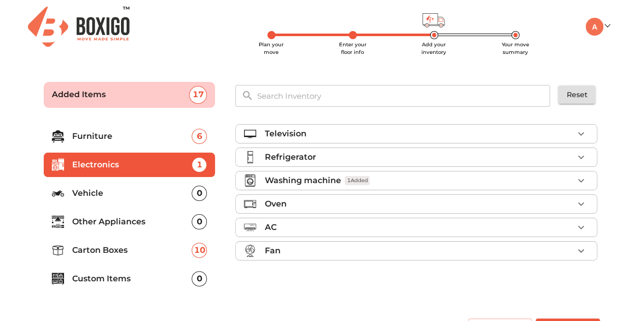
click at [88, 144] on li "Furniture 6" at bounding box center [130, 136] width 172 height 24
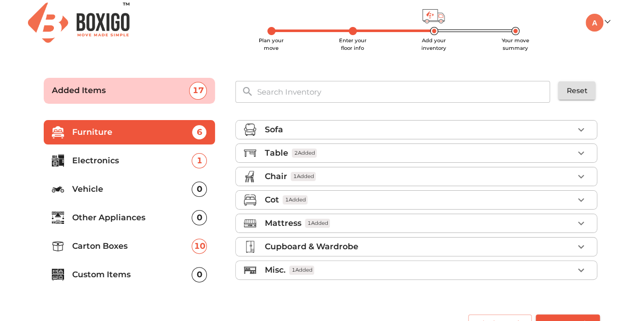
scroll to position [25, 0]
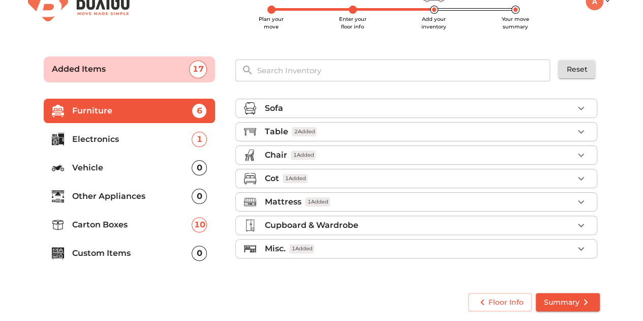
click at [142, 250] on p "Custom Items" at bounding box center [132, 253] width 120 height 12
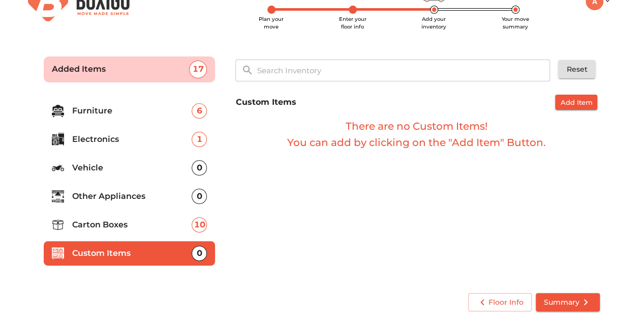
click at [127, 227] on p "Carton Boxes" at bounding box center [132, 225] width 120 height 12
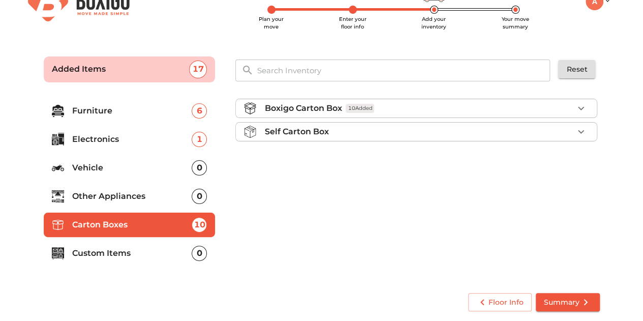
click at [151, 188] on li "Other Appliances 0" at bounding box center [130, 196] width 172 height 24
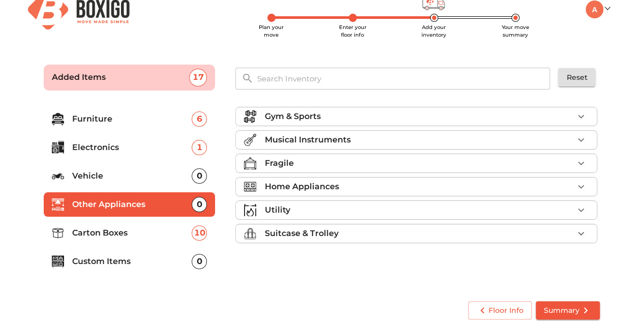
scroll to position [16, 0]
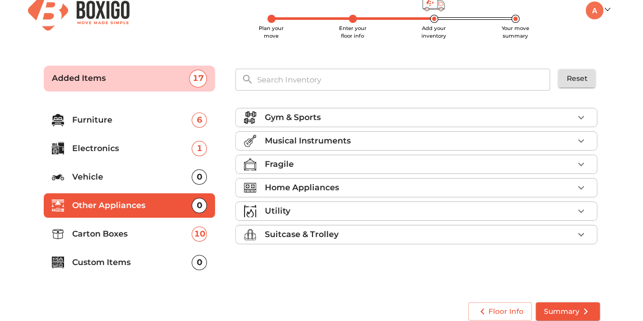
click at [316, 231] on p "Suitcase & Trolley" at bounding box center [301, 234] width 74 height 12
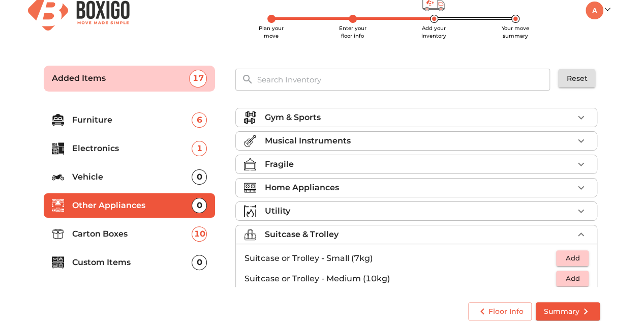
click at [316, 231] on p "Suitcase & Trolley" at bounding box center [301, 234] width 74 height 12
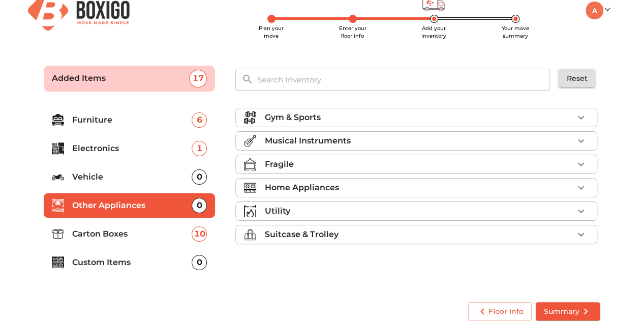
click at [316, 231] on p "Suitcase & Trolley" at bounding box center [301, 234] width 74 height 12
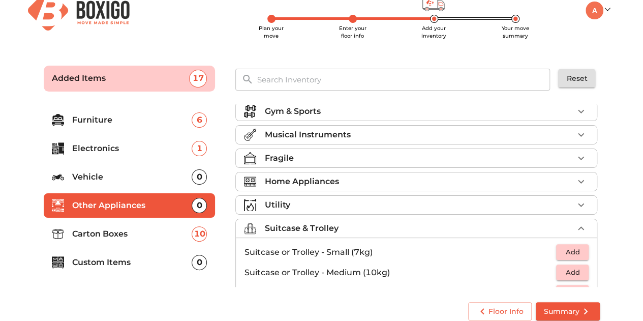
scroll to position [0, 0]
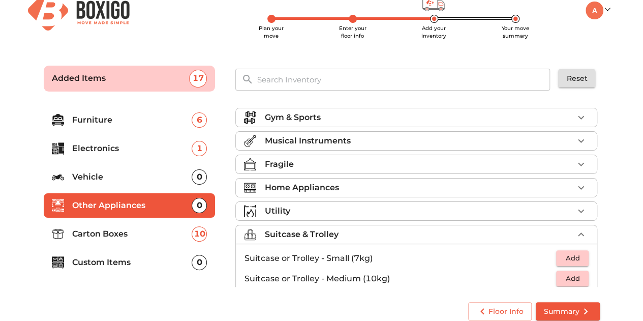
click at [307, 228] on p "Suitcase & Trolley" at bounding box center [301, 234] width 74 height 12
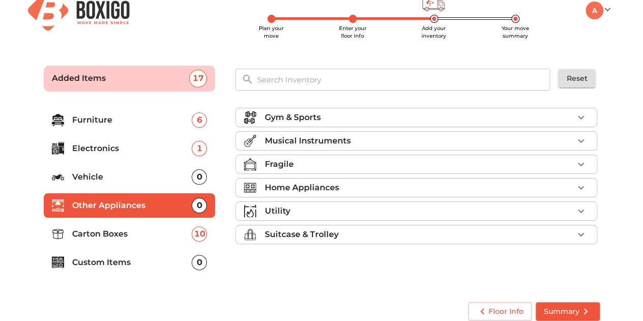
click at [297, 202] on li "Utility" at bounding box center [416, 211] width 361 height 18
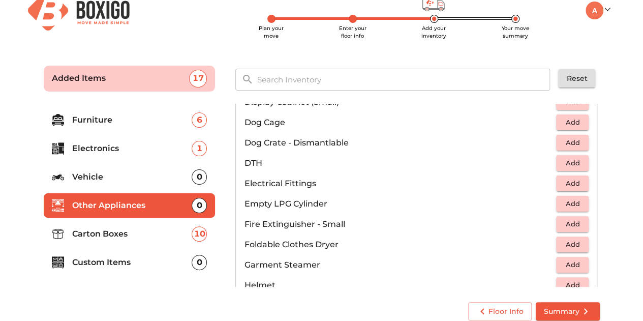
scroll to position [340, 0]
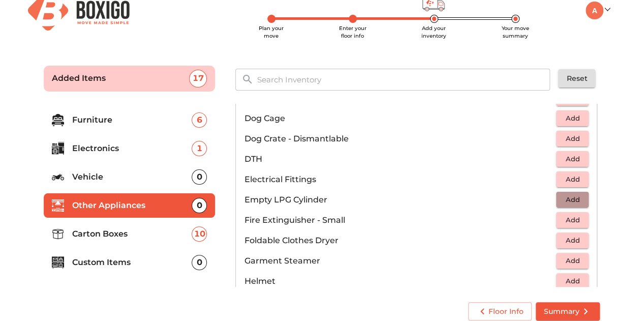
click at [561, 199] on span "Add" at bounding box center [572, 200] width 22 height 12
click at [575, 199] on icon "button" at bounding box center [581, 200] width 12 height 12
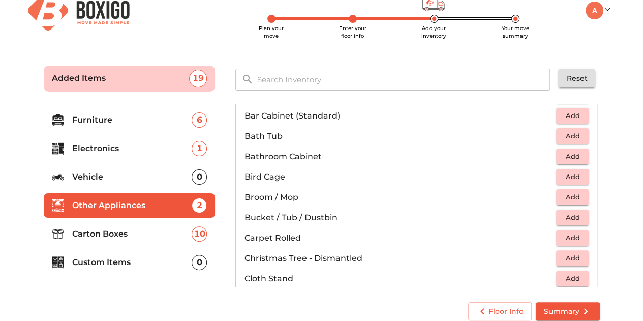
scroll to position [63, 0]
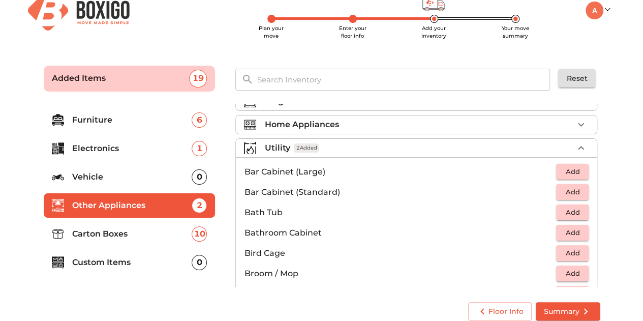
click at [143, 179] on p "Vehicle" at bounding box center [132, 177] width 120 height 12
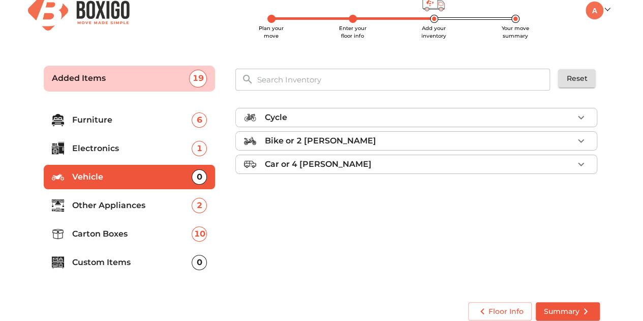
click at [148, 195] on li "Other Appliances 2" at bounding box center [130, 205] width 172 height 24
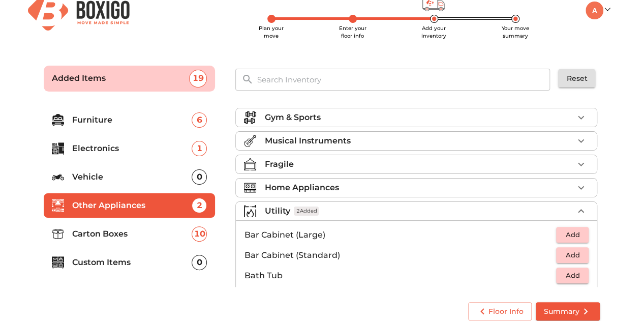
click at [311, 181] on p "Home Appliances" at bounding box center [301, 187] width 74 height 12
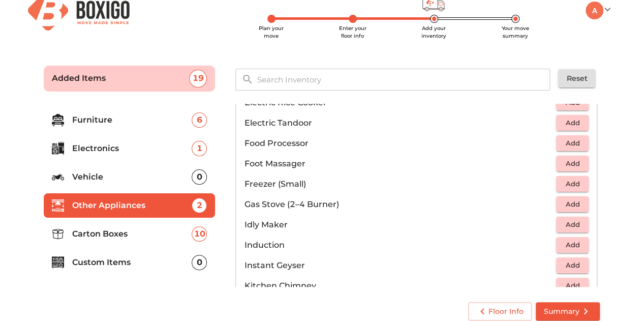
scroll to position [25, 0]
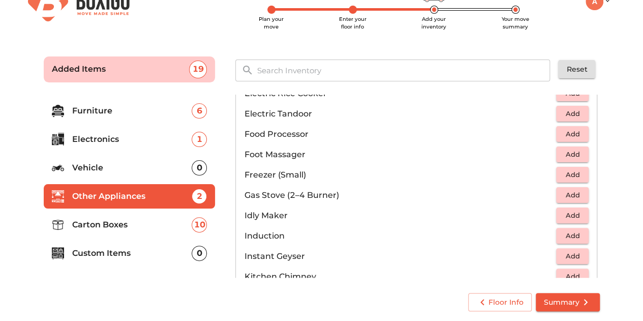
click at [147, 253] on p "Custom Items" at bounding box center [132, 253] width 120 height 12
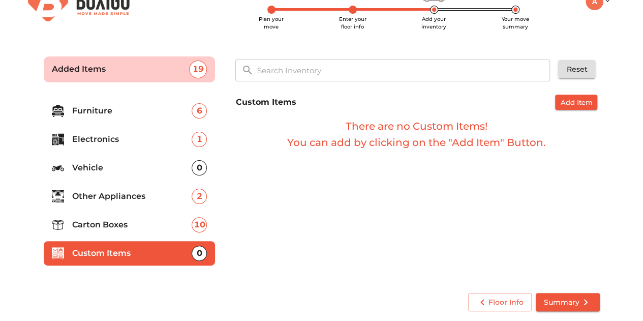
click at [113, 228] on p "Carton Boxes" at bounding box center [132, 225] width 120 height 12
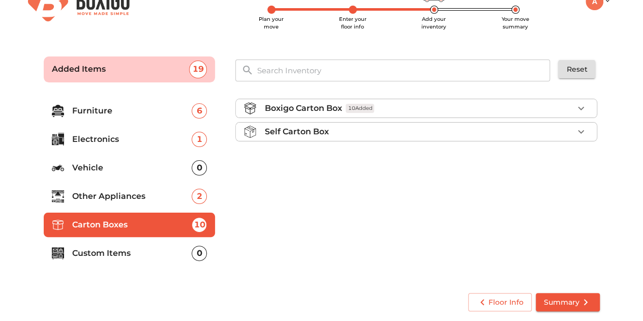
click at [130, 199] on p "Other Appliances" at bounding box center [132, 196] width 120 height 12
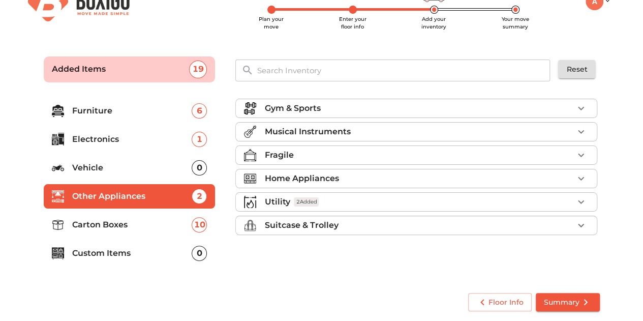
click at [337, 221] on p "Suitcase & Trolley" at bounding box center [301, 225] width 74 height 12
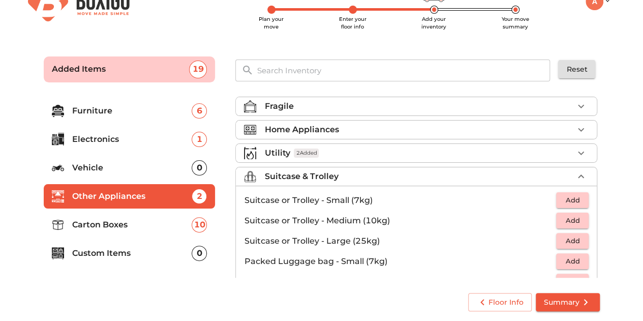
scroll to position [16, 0]
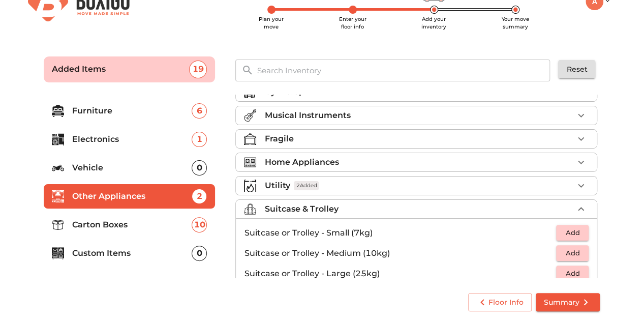
click at [320, 205] on p "Suitcase & Trolley" at bounding box center [301, 209] width 74 height 12
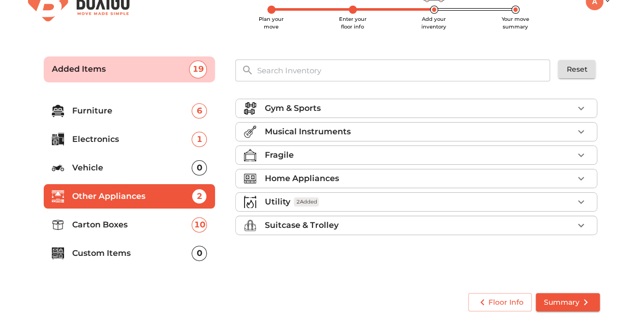
scroll to position [0, 0]
click at [374, 175] on div "Home Appliances" at bounding box center [418, 178] width 309 height 12
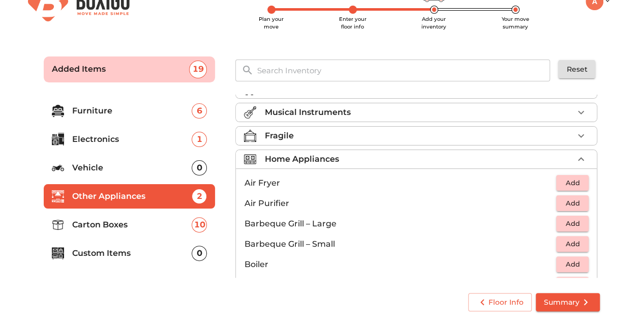
scroll to position [17, 0]
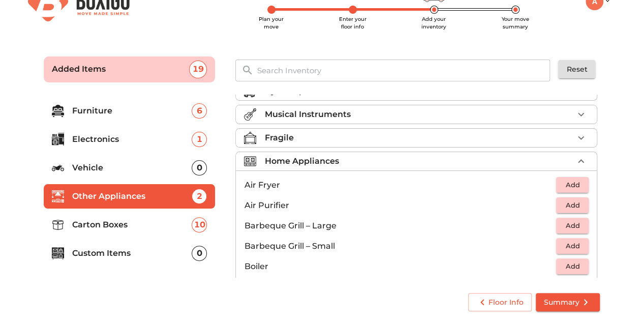
click at [323, 162] on p "Home Appliances" at bounding box center [301, 161] width 74 height 12
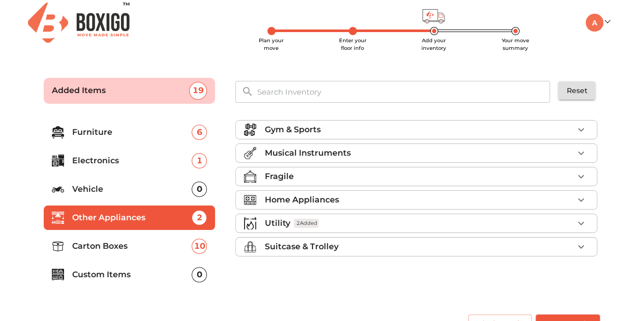
scroll to position [0, 0]
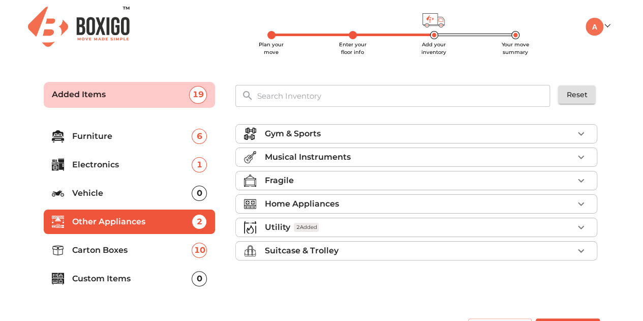
click at [316, 181] on div "Fragile" at bounding box center [418, 180] width 309 height 12
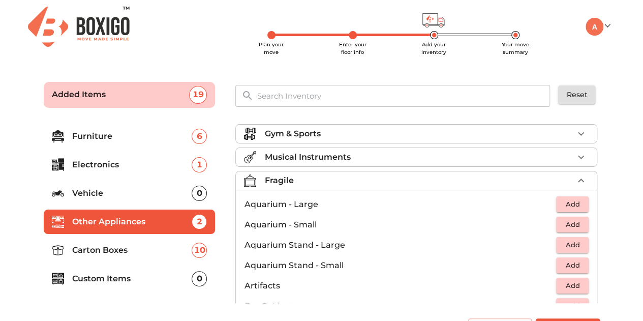
click at [316, 181] on div "Fragile" at bounding box center [418, 180] width 309 height 12
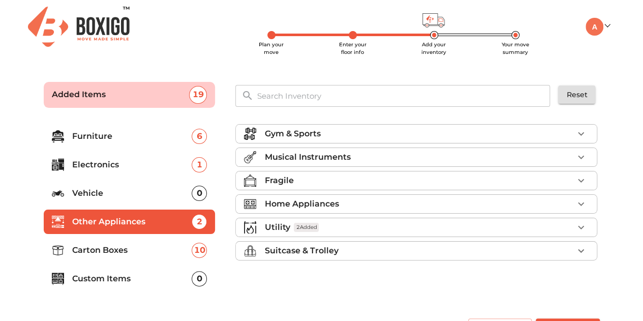
click at [168, 160] on p "Electronics" at bounding box center [132, 165] width 120 height 12
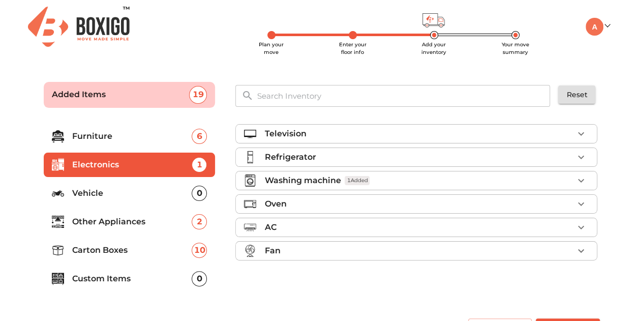
click at [394, 137] on div "Television" at bounding box center [418, 134] width 309 height 12
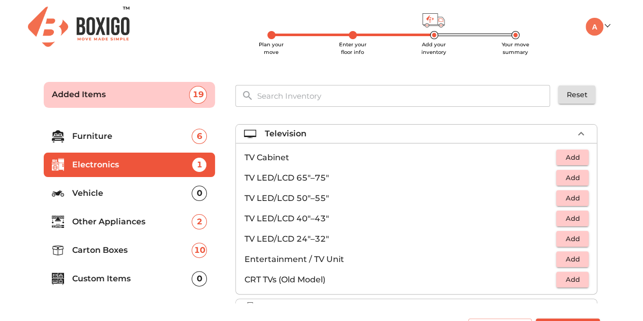
click at [394, 137] on div "Television" at bounding box center [418, 134] width 309 height 12
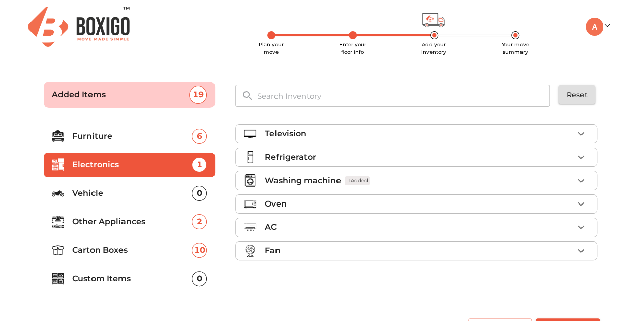
click at [337, 152] on div "Refrigerator" at bounding box center [418, 157] width 309 height 12
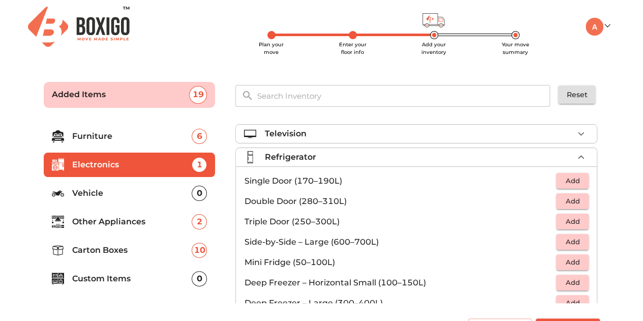
click at [337, 152] on div "Refrigerator" at bounding box center [418, 157] width 309 height 12
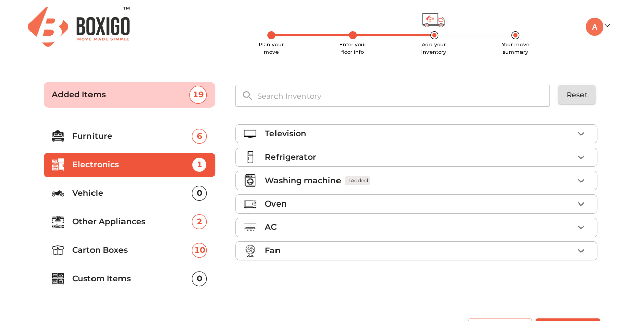
click at [324, 172] on li "Washing machine 1 Added" at bounding box center [416, 180] width 361 height 18
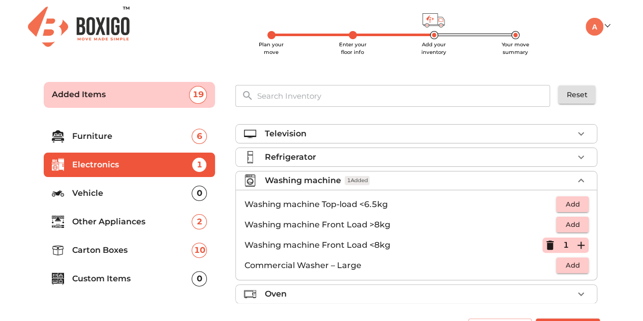
click at [322, 176] on p "Washing machine" at bounding box center [302, 180] width 76 height 12
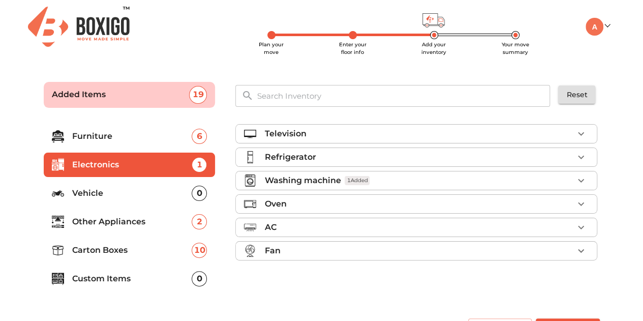
scroll to position [25, 0]
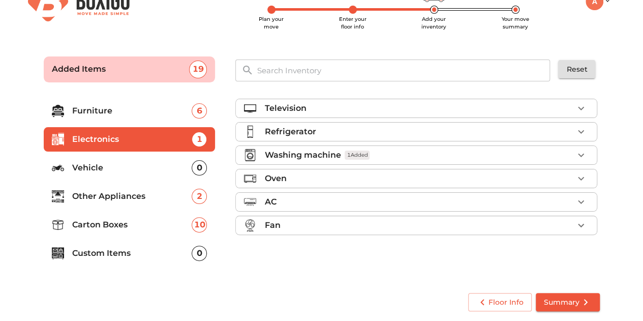
click at [293, 177] on div "Oven" at bounding box center [418, 178] width 309 height 12
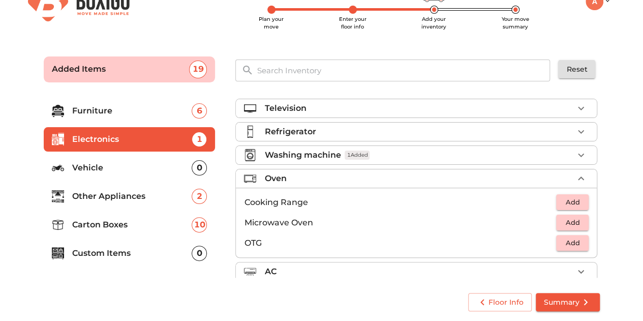
click at [293, 177] on div "Oven" at bounding box center [418, 178] width 309 height 12
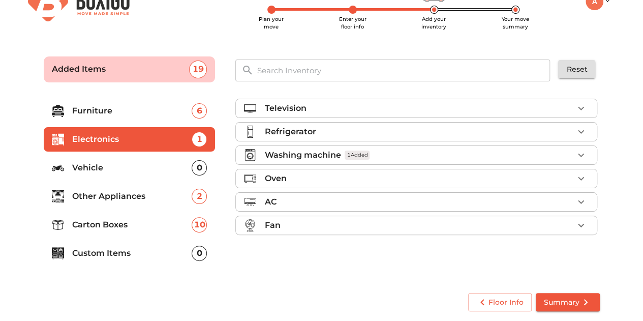
click at [289, 204] on div "AC" at bounding box center [418, 202] width 309 height 12
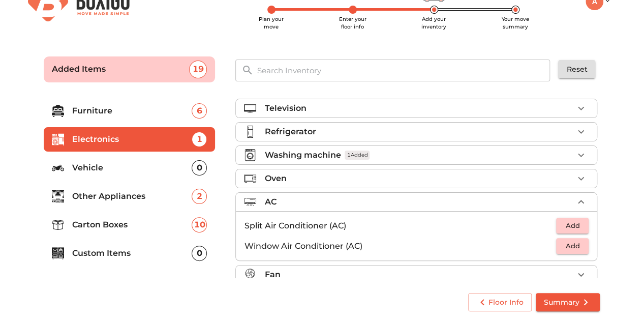
click at [289, 204] on div "AC" at bounding box center [418, 202] width 309 height 12
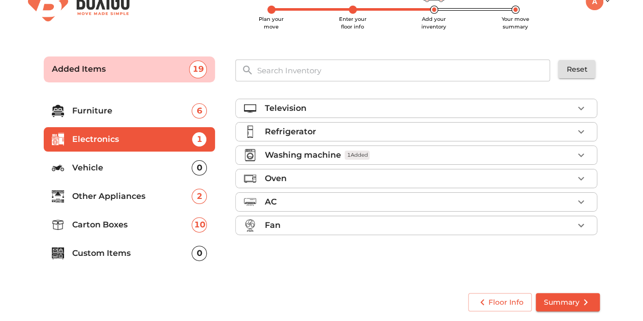
click at [283, 237] on ul "Television Refrigerator Washing machine 1 Added Oven AC Fan" at bounding box center [416, 169] width 362 height 148
click at [295, 226] on div "Fan" at bounding box center [418, 225] width 309 height 12
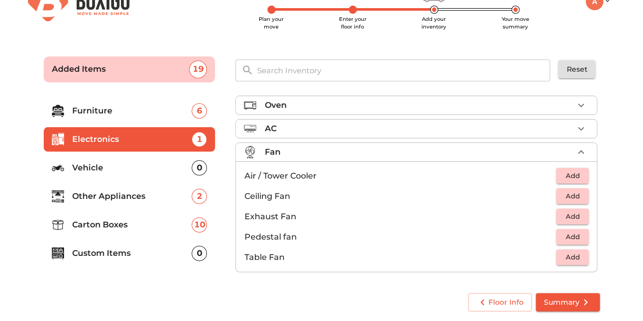
scroll to position [26, 0]
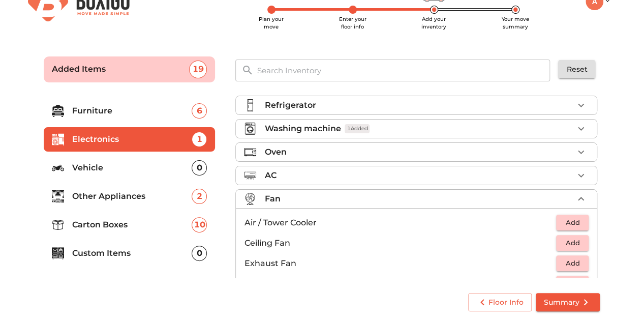
click at [290, 201] on div "Fan" at bounding box center [418, 199] width 309 height 12
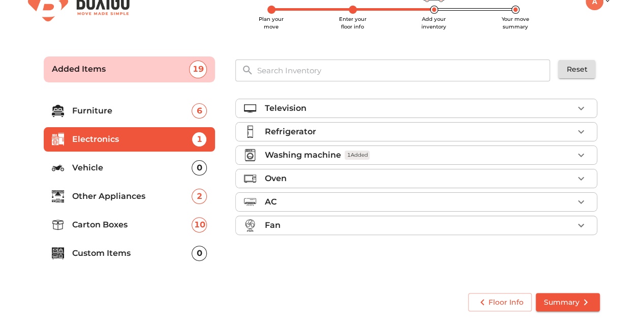
scroll to position [0, 0]
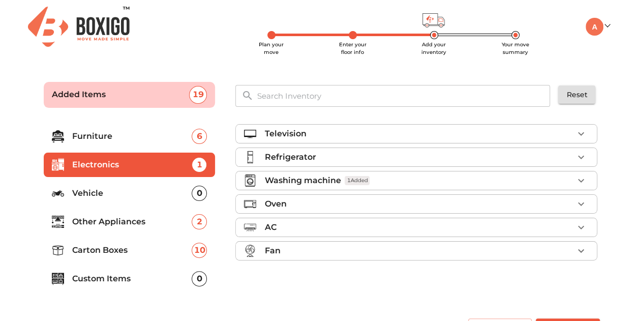
click at [149, 141] on p "Furniture" at bounding box center [132, 136] width 120 height 12
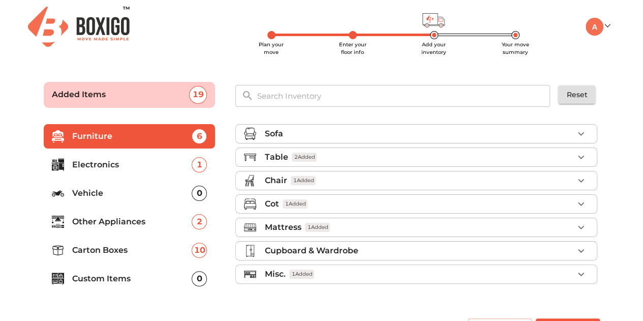
scroll to position [25, 0]
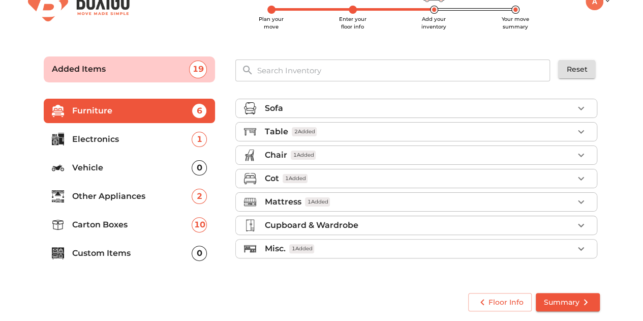
click at [332, 252] on li "Misc. 1 Added" at bounding box center [416, 248] width 361 height 18
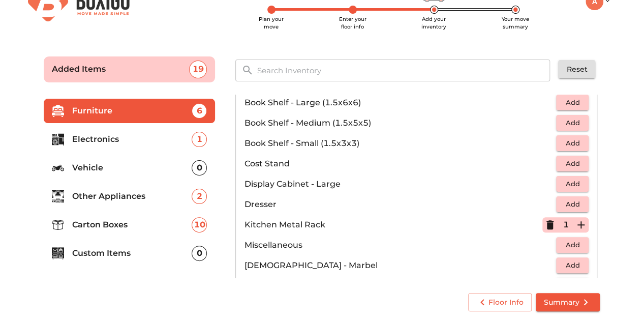
scroll to position [299, 0]
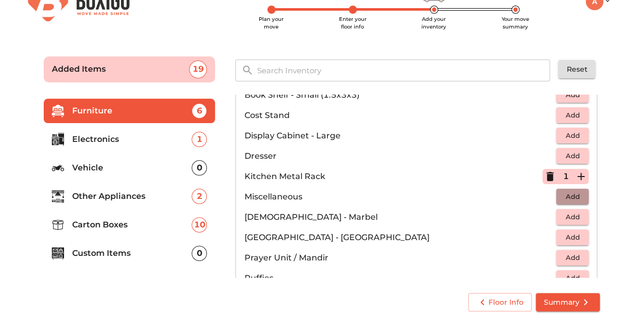
click at [564, 192] on span "Add" at bounding box center [572, 197] width 22 height 12
click at [546, 194] on icon "button" at bounding box center [549, 196] width 7 height 9
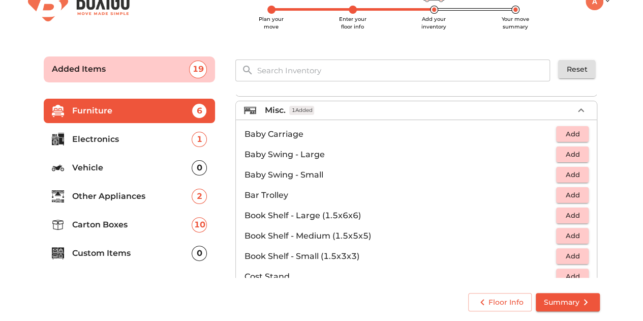
scroll to position [135, 0]
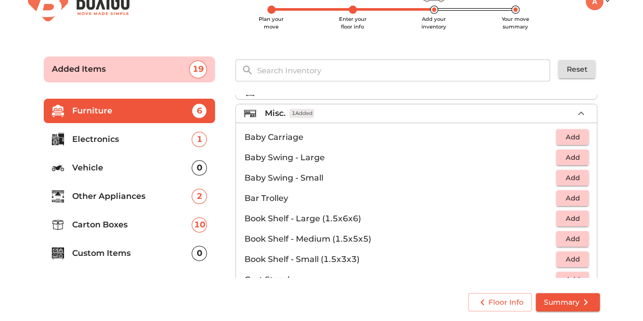
click at [152, 227] on p "Carton Boxes" at bounding box center [132, 225] width 120 height 12
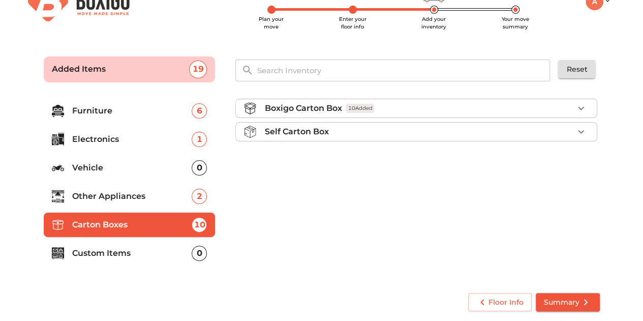
scroll to position [0, 0]
click at [140, 194] on p "Other Appliances" at bounding box center [132, 196] width 120 height 12
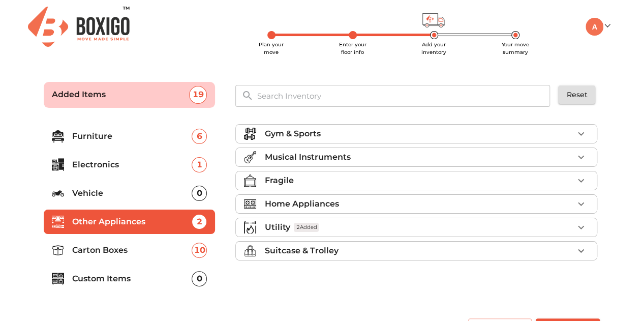
scroll to position [25, 0]
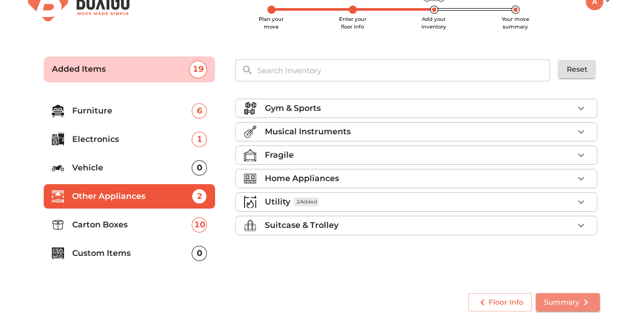
click at [589, 307] on icon "submit" at bounding box center [585, 302] width 12 height 12
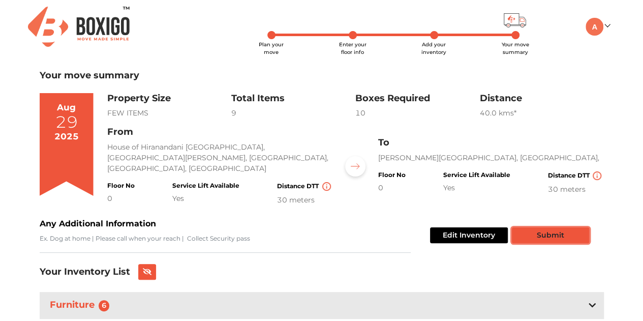
click at [557, 233] on button "Submit" at bounding box center [550, 235] width 77 height 16
